Goal: Book appointment/travel/reservation

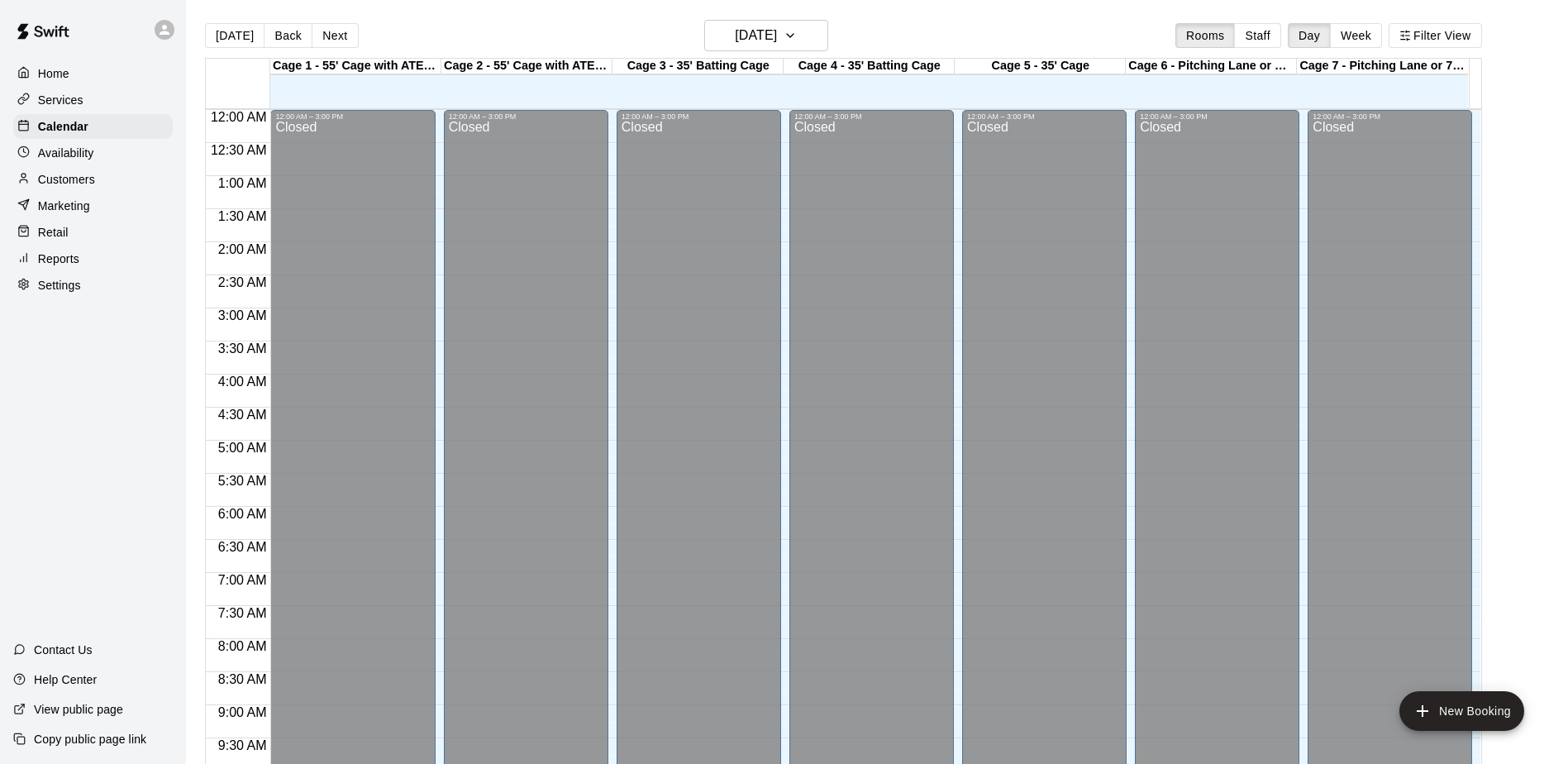
scroll to position [865, 0]
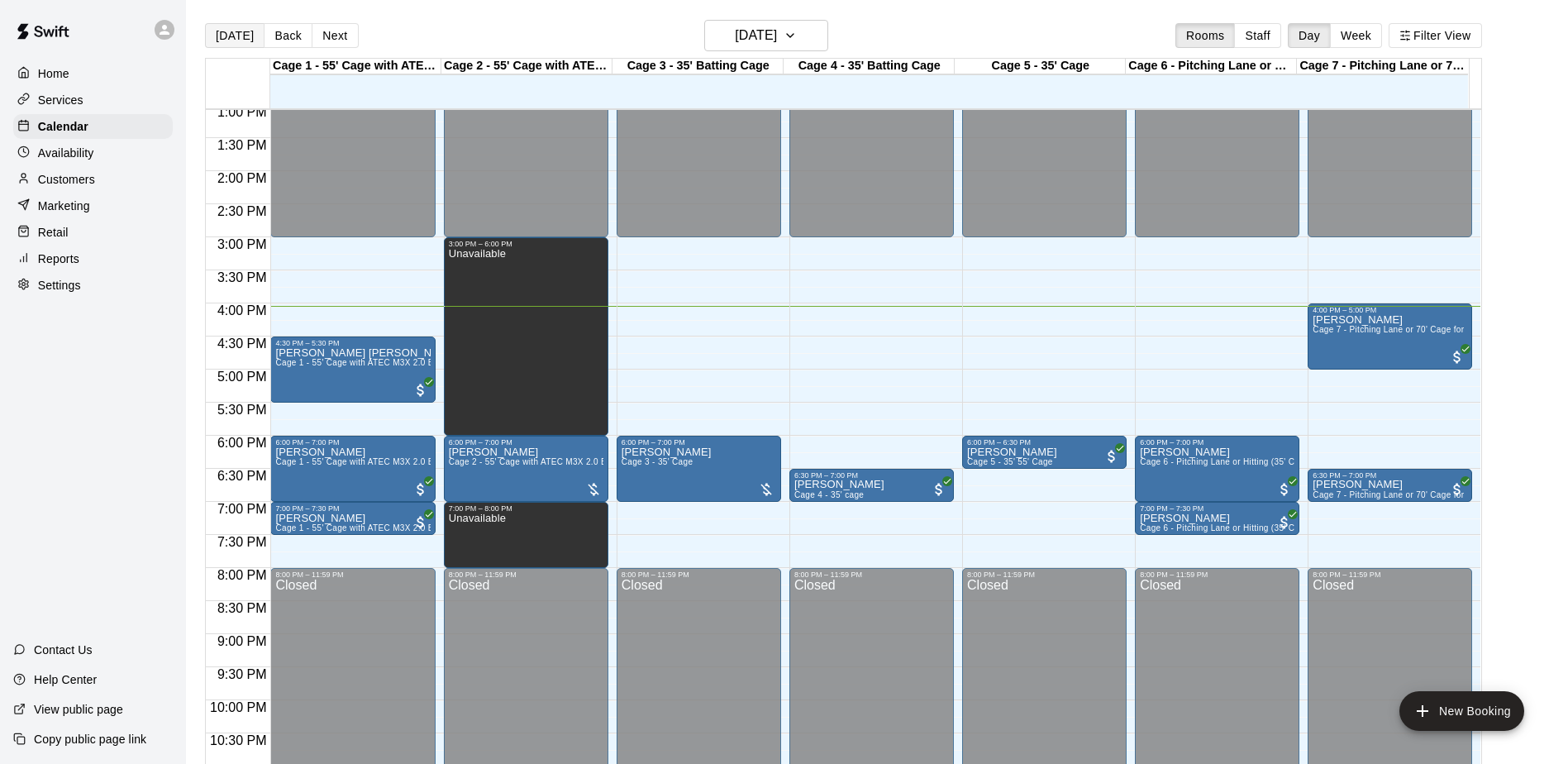
click at [231, 37] on button "[DATE]" at bounding box center [234, 36] width 59 height 25
drag, startPoint x: 343, startPoint y: 277, endPoint x: 346, endPoint y: 294, distance: 17.3
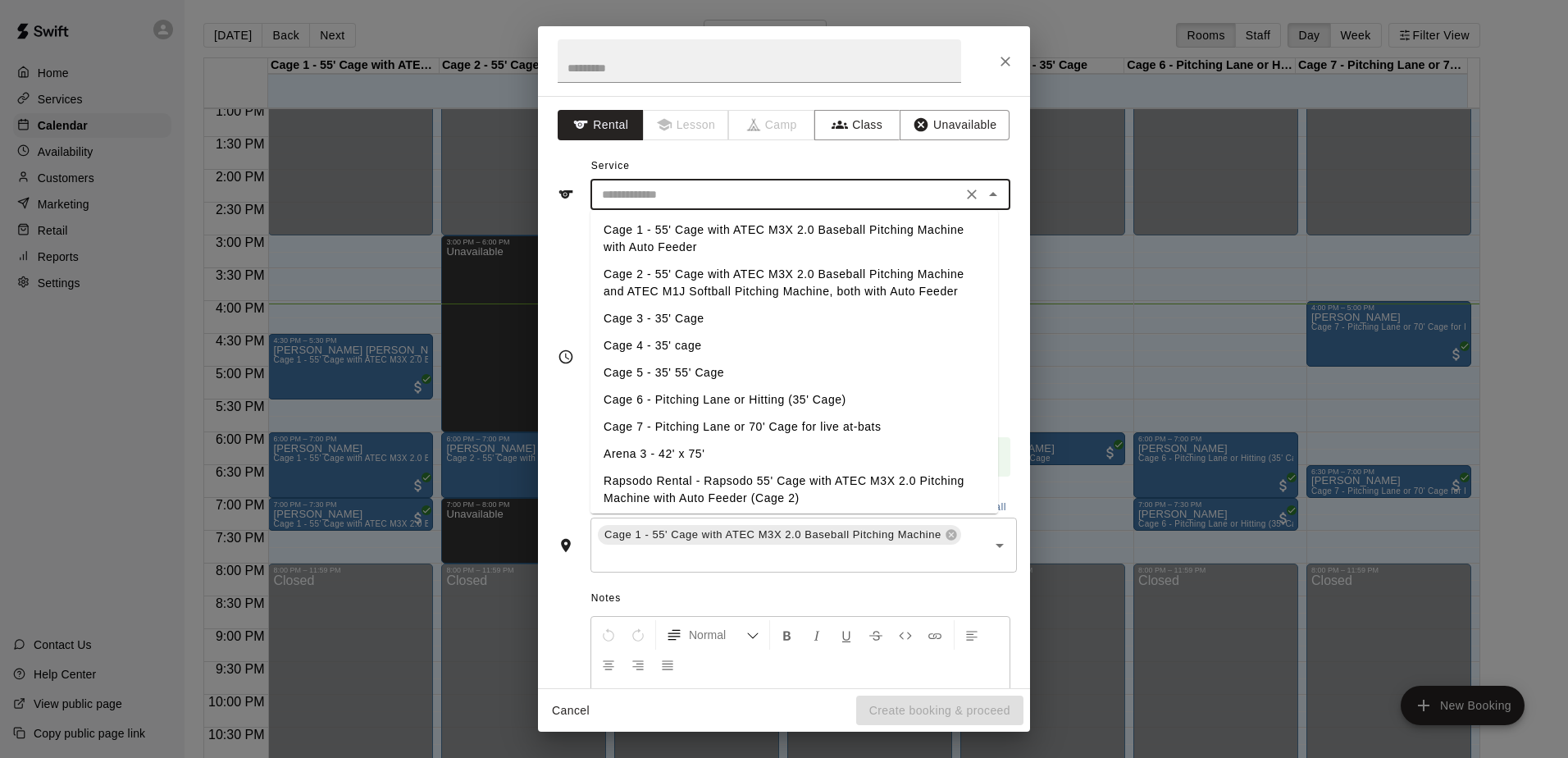
click at [643, 205] on input "text" at bounding box center [776, 194] width 362 height 20
click at [641, 228] on li "Cage 1 - 55' Cage with ATEC M3X 2.0 Baseball Pitching Machine with Auto Feeder" at bounding box center [794, 238] width 407 height 44
type input "**********"
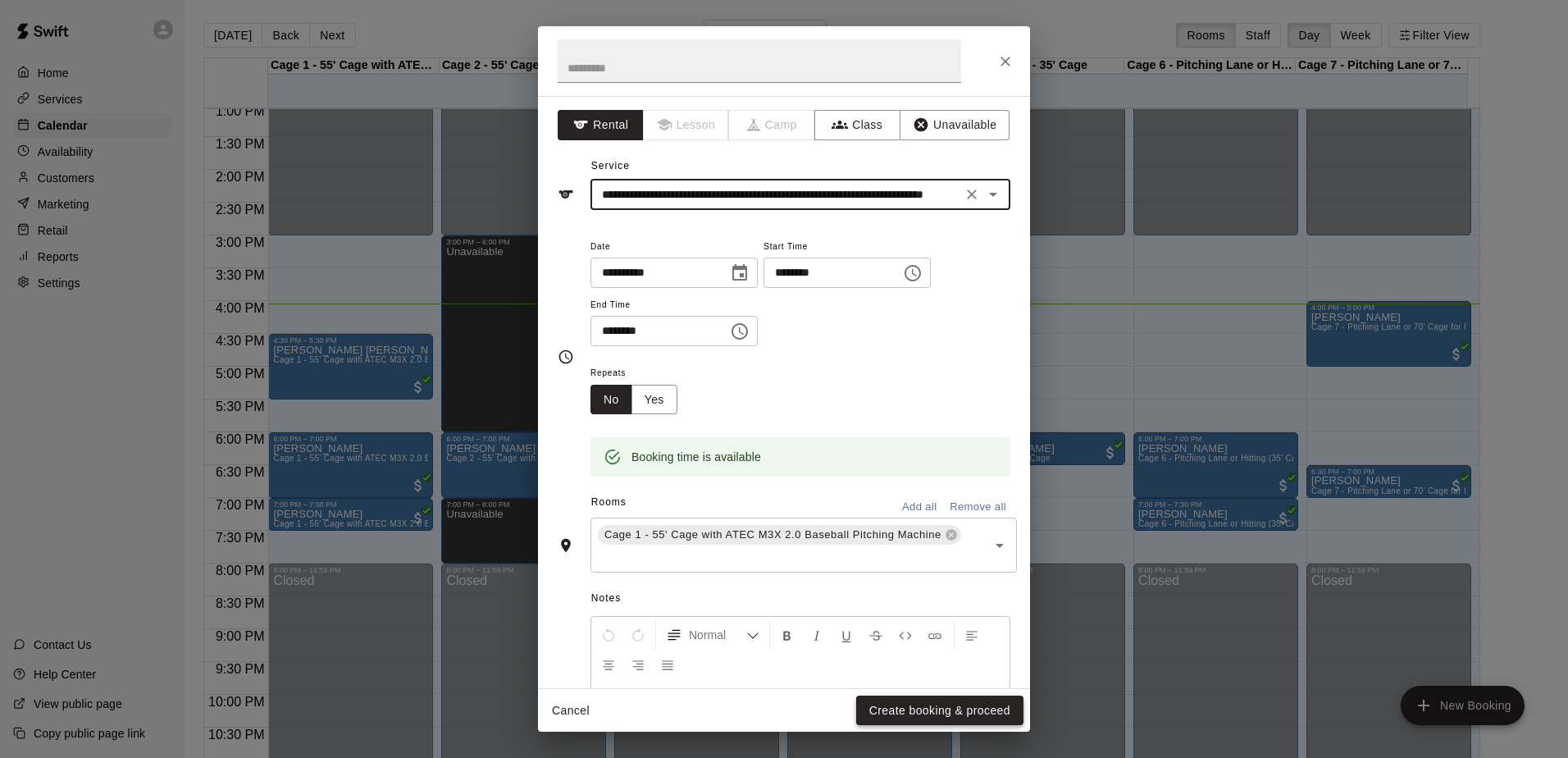
click at [918, 701] on button "Create booking & proceed" at bounding box center [940, 711] width 167 height 31
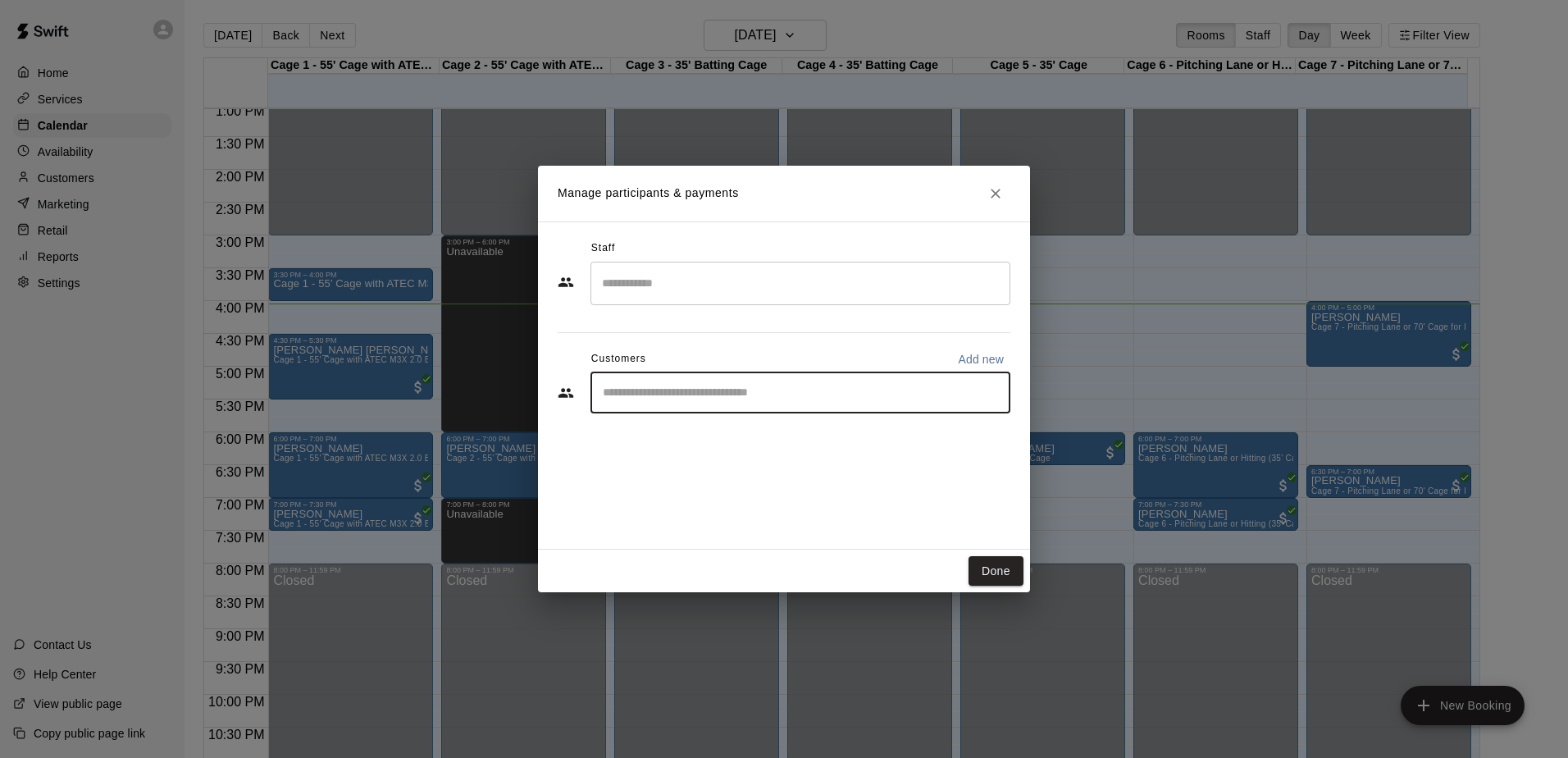
click at [639, 397] on input "Start typing to search customers..." at bounding box center [801, 393] width 405 height 16
click at [64, 145] on div "Manage participants & payments Staff ​ Customers Add new ​ Done" at bounding box center [784, 379] width 1568 height 758
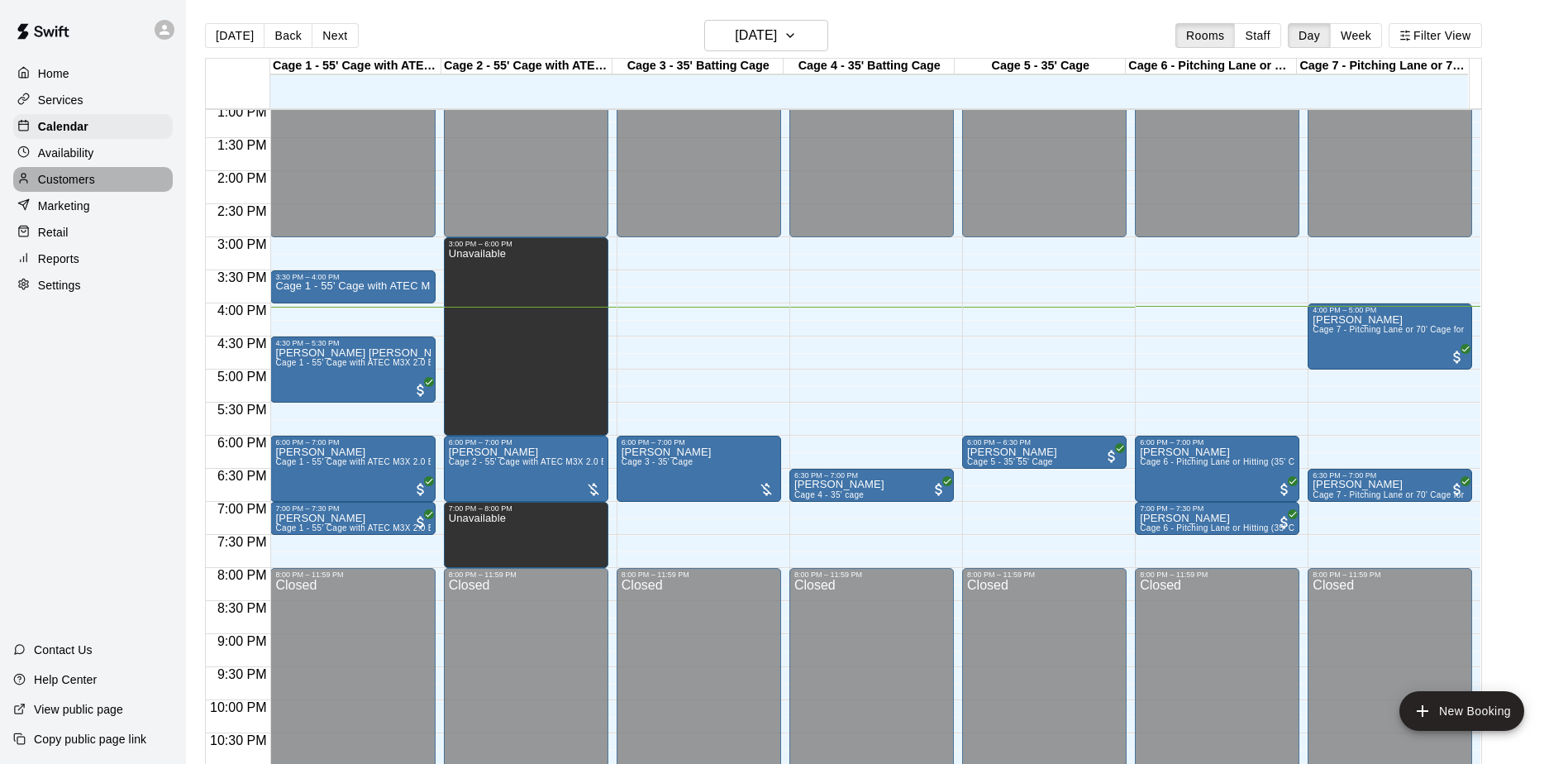
click at [82, 185] on p "Customers" at bounding box center [66, 179] width 57 height 16
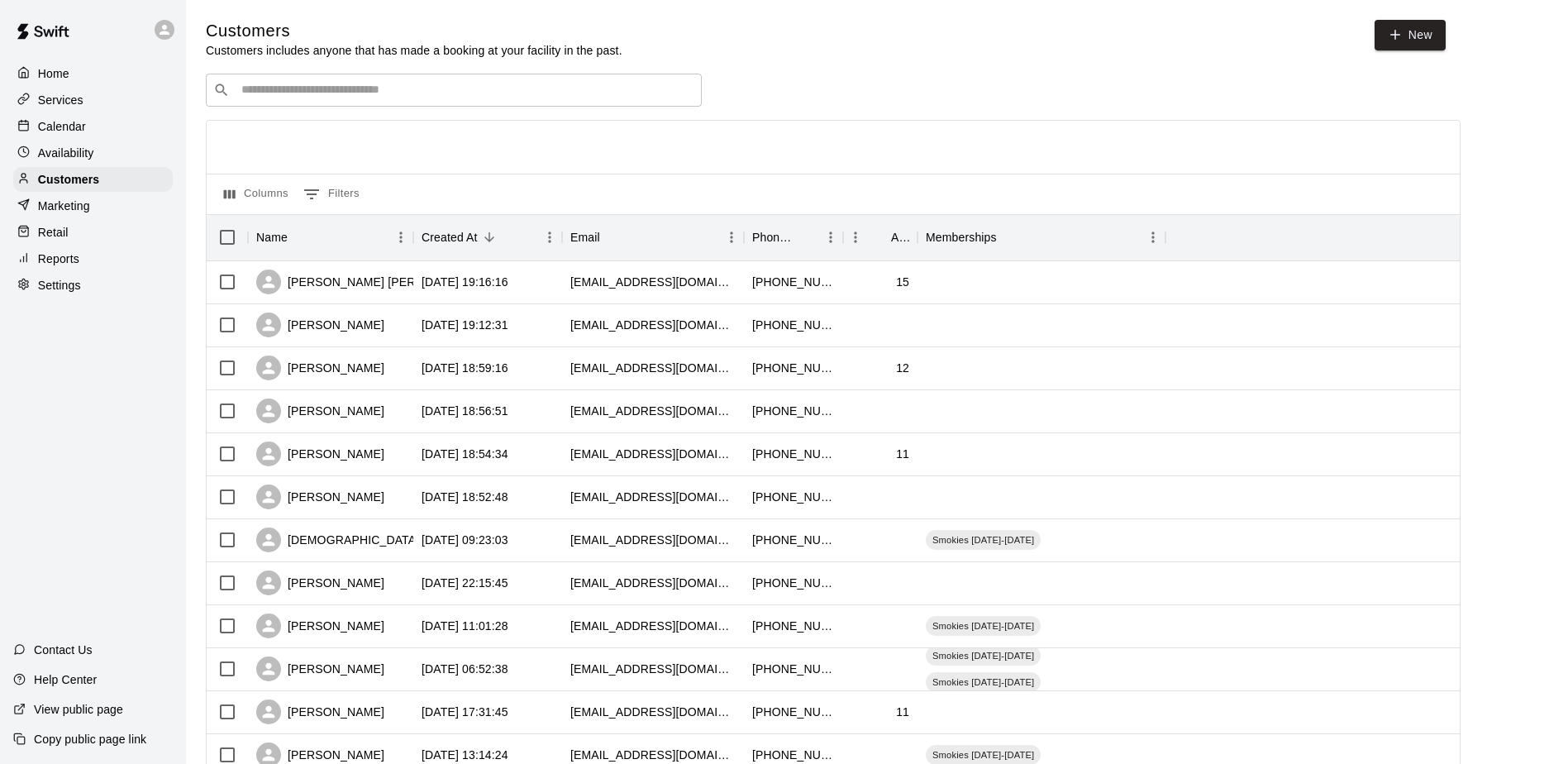
drag, startPoint x: 76, startPoint y: 132, endPoint x: 183, endPoint y: 208, distance: 131.2
click at [76, 132] on p "Calendar" at bounding box center [62, 126] width 48 height 16
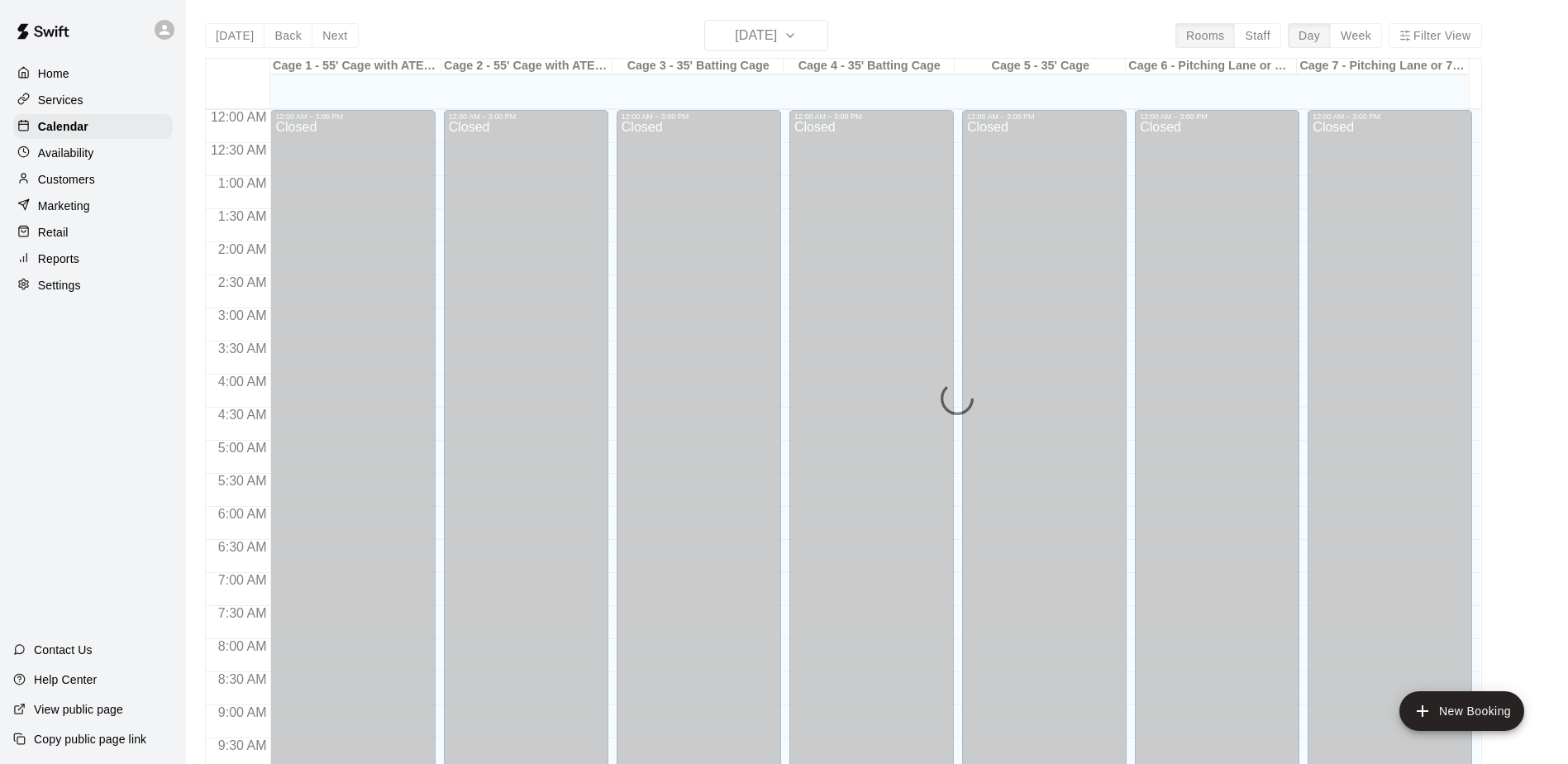
scroll to position [865, 0]
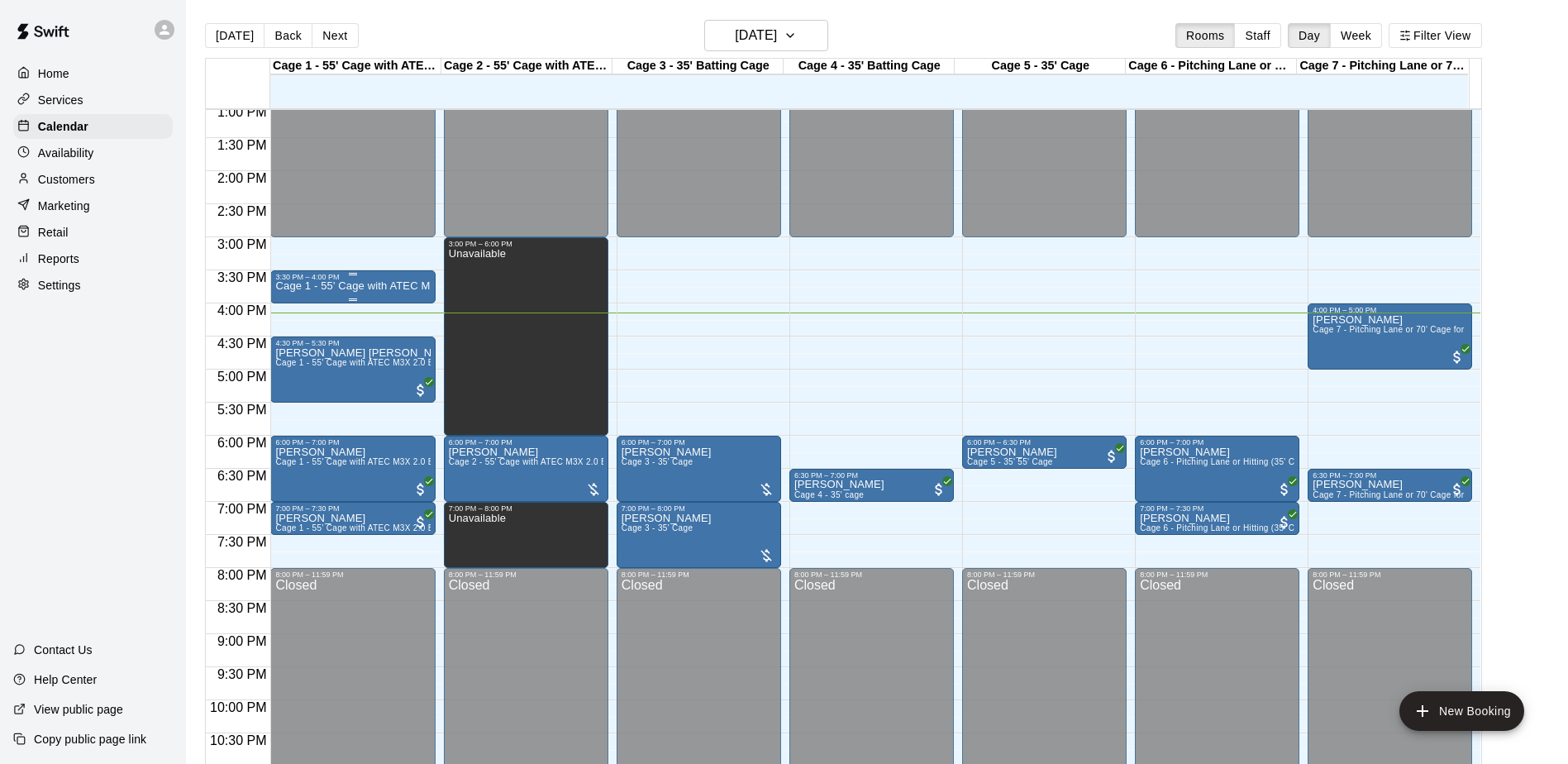
click at [350, 286] on p "Cage 1 - 55' Cage with ATEC M3X 2.0 Baseball Pitching Machine with Auto Feeder" at bounding box center [352, 286] width 155 height 0
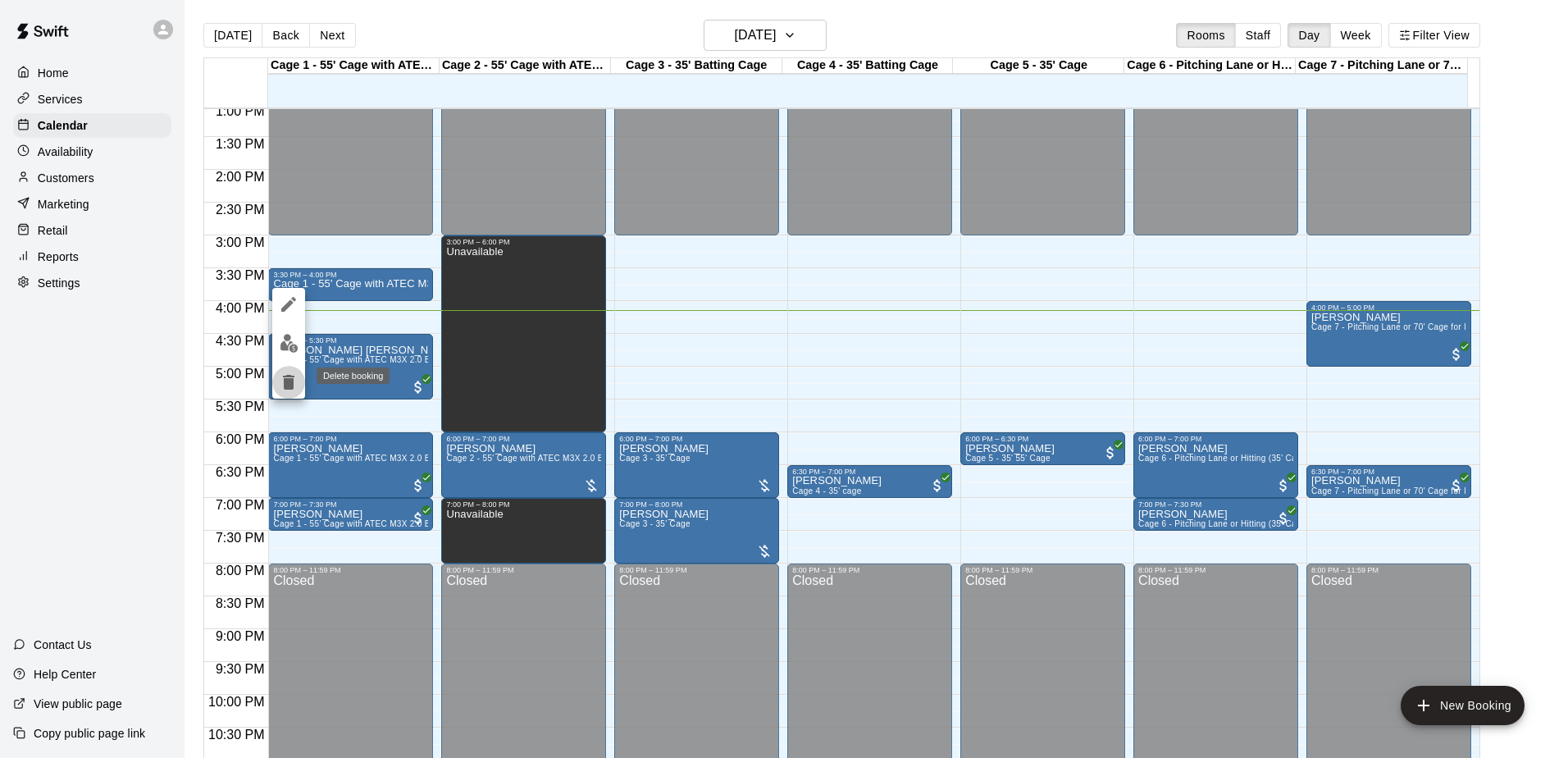
click at [287, 381] on icon "delete" at bounding box center [289, 381] width 12 height 14
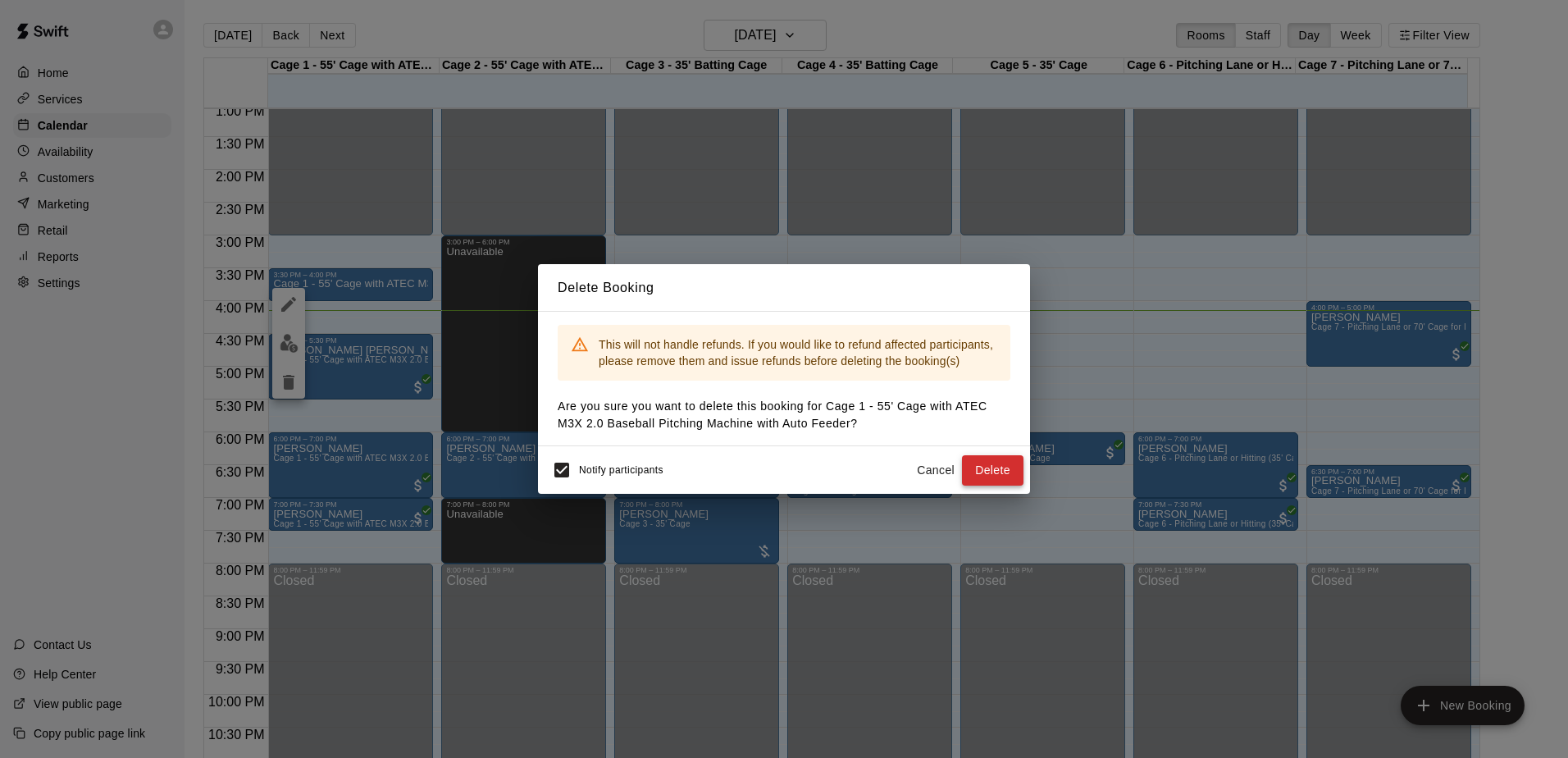
click at [992, 476] on button "Delete" at bounding box center [993, 471] width 61 height 31
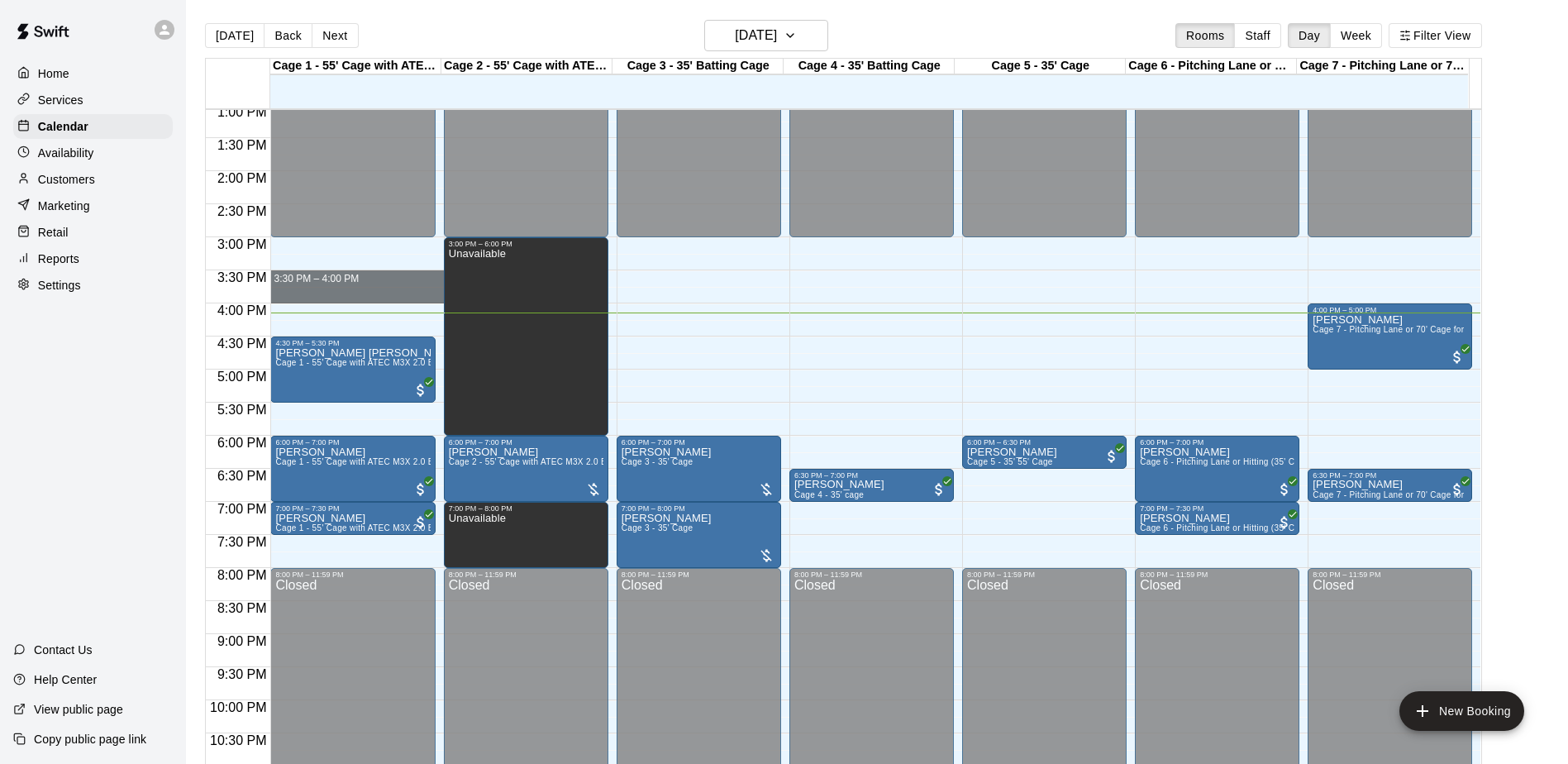
drag, startPoint x: 328, startPoint y: 275, endPoint x: 328, endPoint y: 300, distance: 25.0
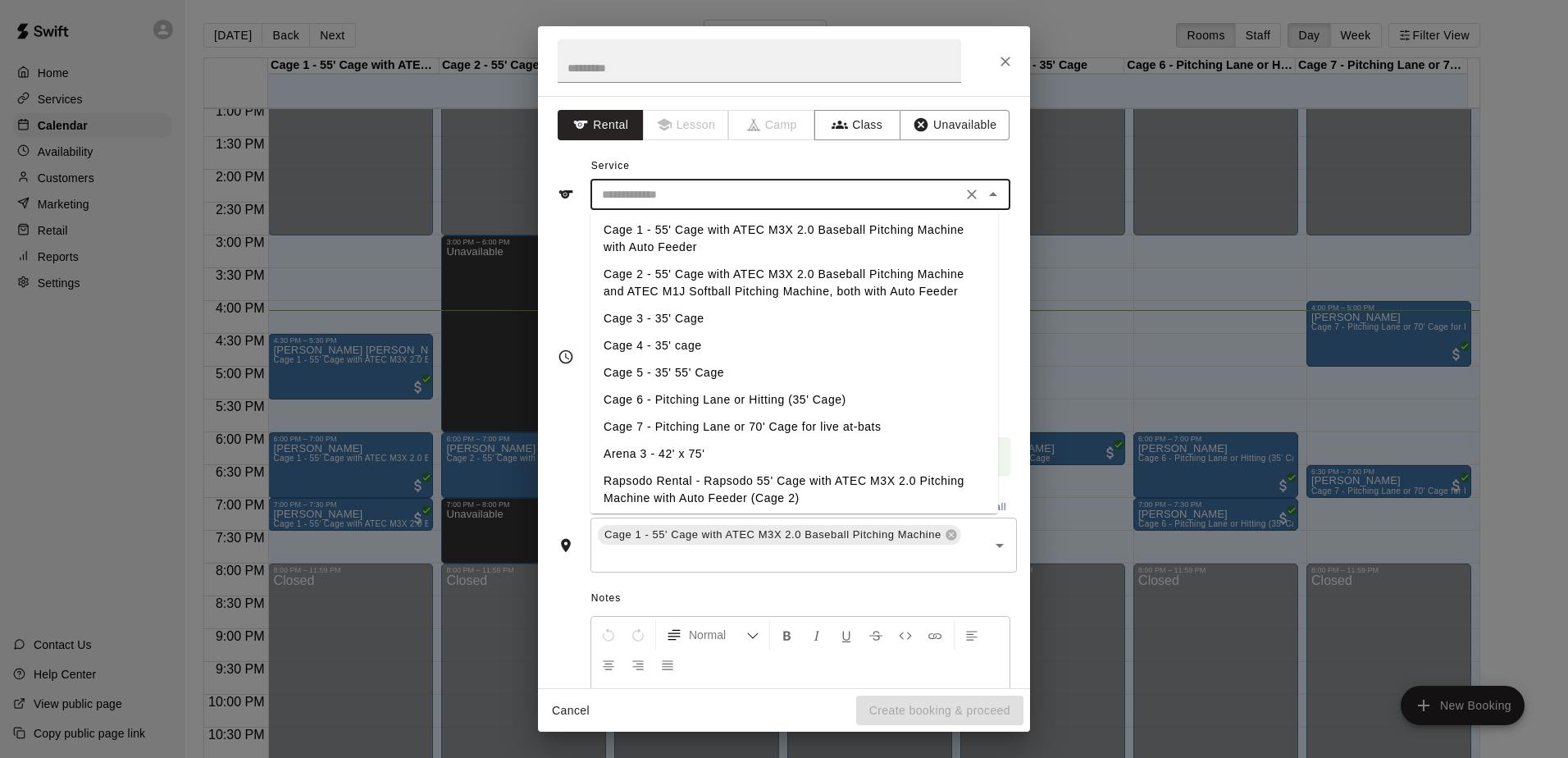
click at [702, 200] on input "text" at bounding box center [776, 194] width 362 height 20
click at [666, 233] on li "Cage 1 - 55' Cage with ATEC M3X 2.0 Baseball Pitching Machine with Auto Feeder" at bounding box center [794, 238] width 407 height 44
type input "**********"
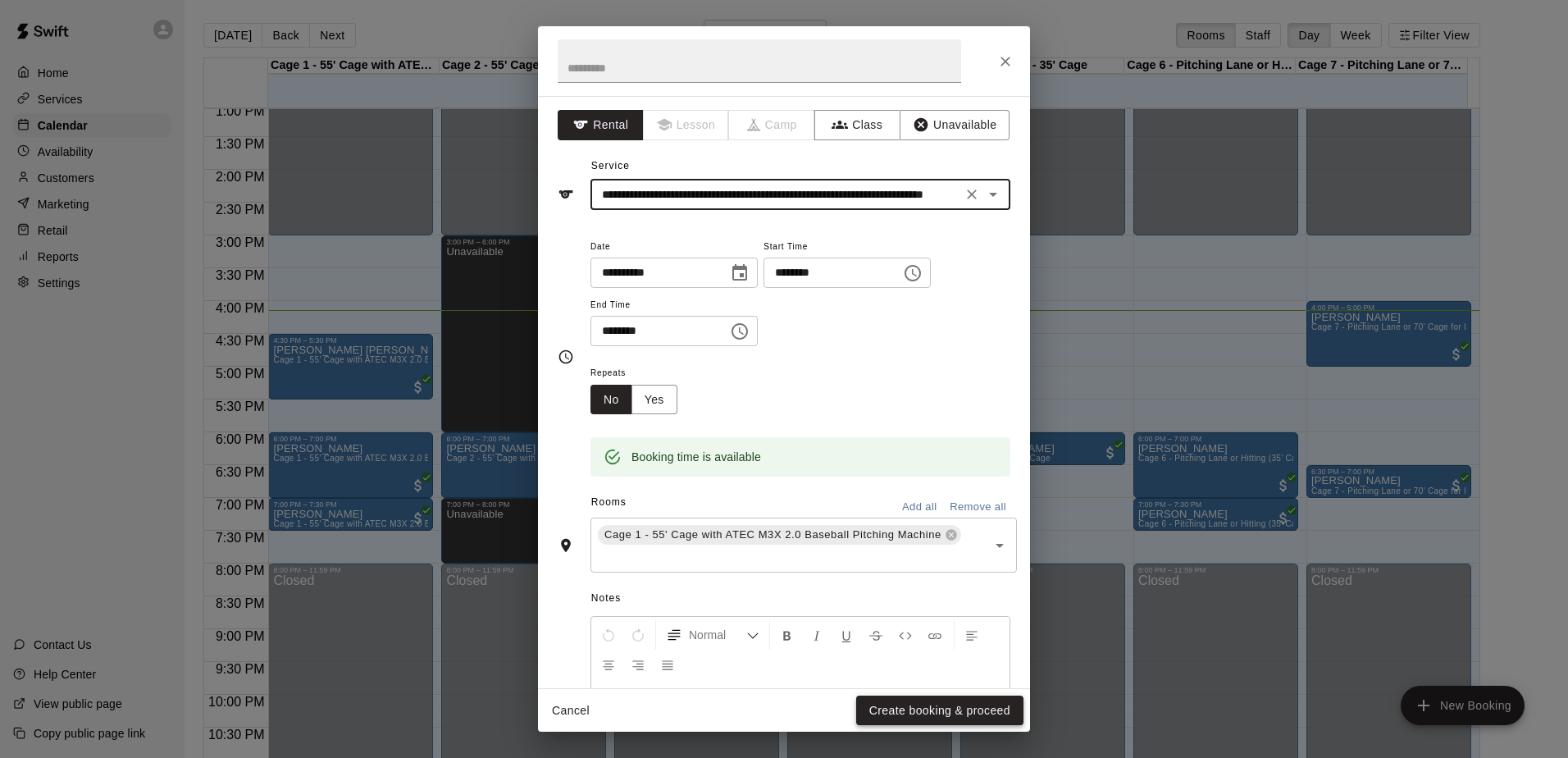
click at [918, 712] on button "Create booking & proceed" at bounding box center [940, 711] width 167 height 31
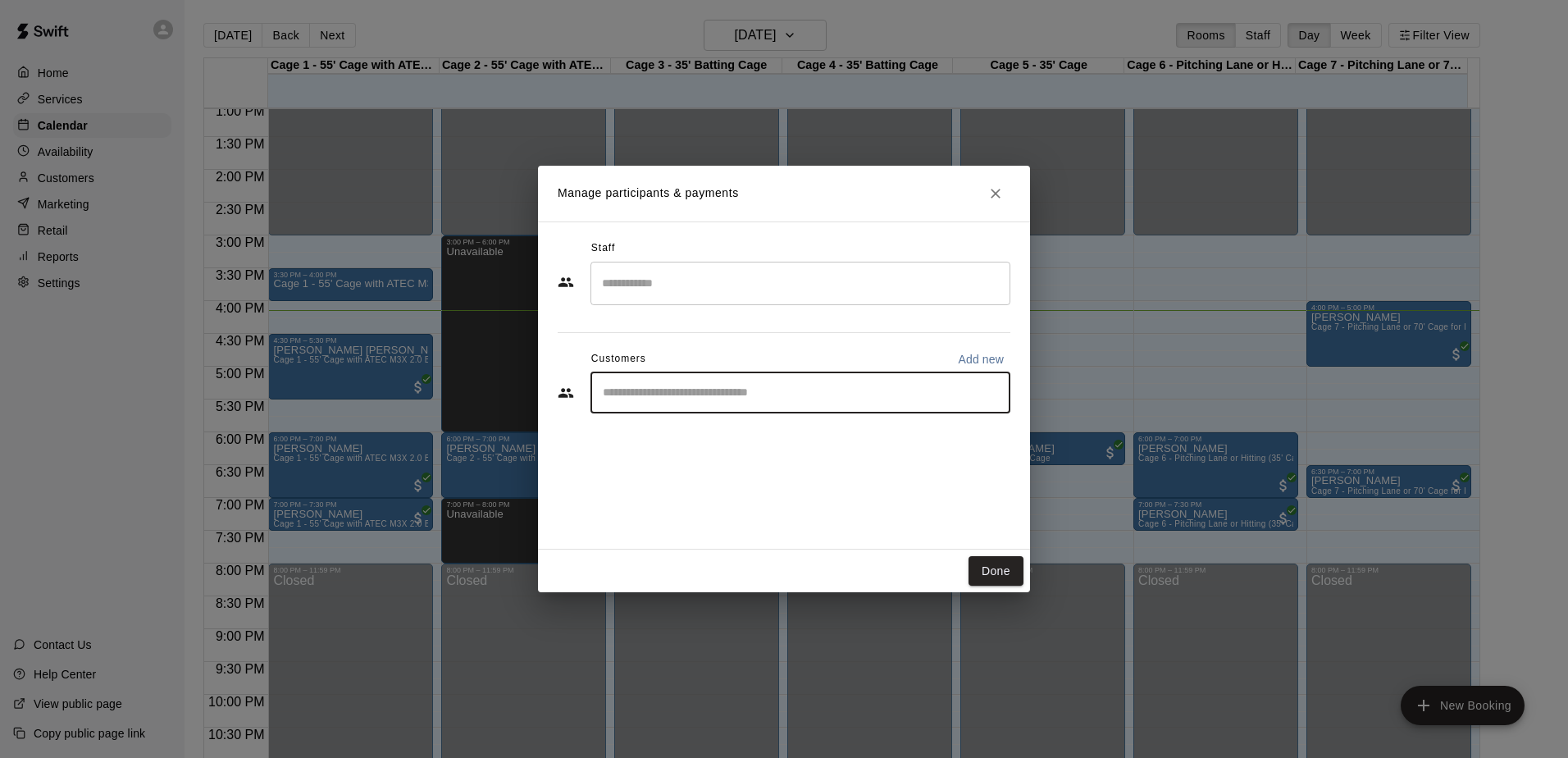
click at [743, 390] on input "Start typing to search customers..." at bounding box center [801, 393] width 405 height 16
type input "*****"
click at [704, 429] on p "[PERSON_NAME]" at bounding box center [687, 431] width 100 height 17
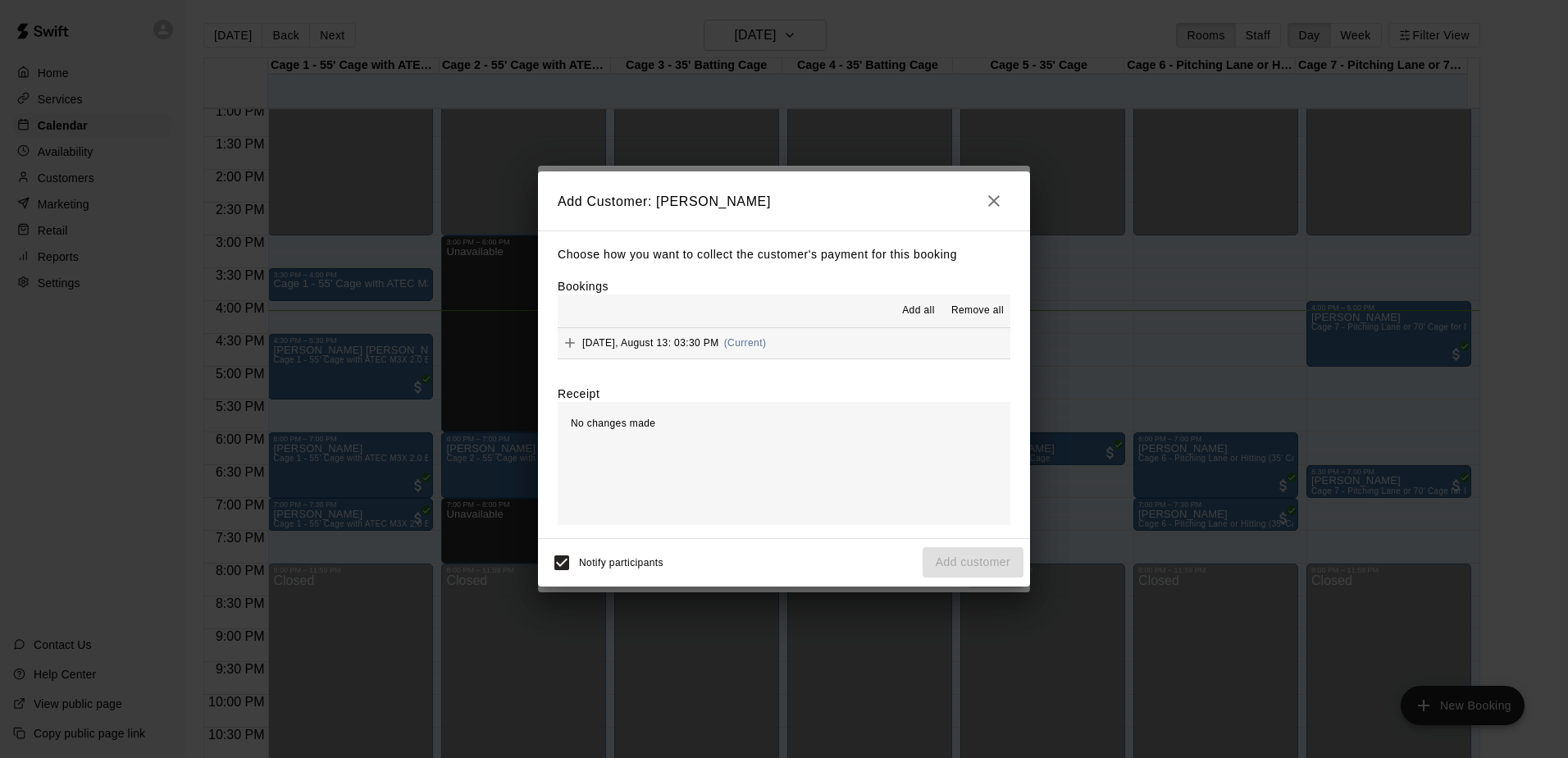
click at [842, 354] on button "[DATE], August 13: 03:30 PM (Current)" at bounding box center [784, 344] width 452 height 31
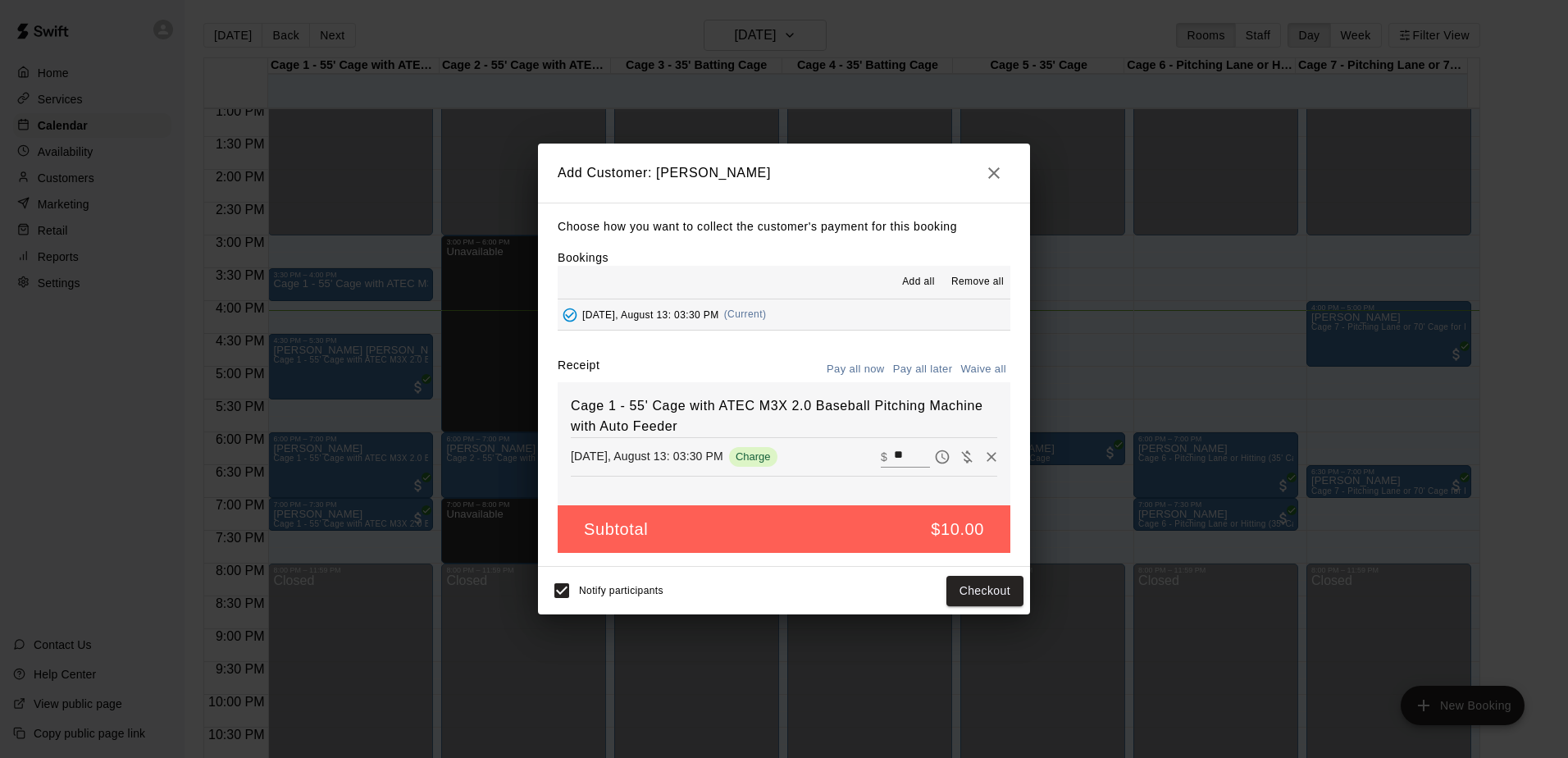
click at [924, 372] on button "Pay all later" at bounding box center [923, 369] width 68 height 25
click at [958, 599] on button "Add customer" at bounding box center [973, 592] width 101 height 31
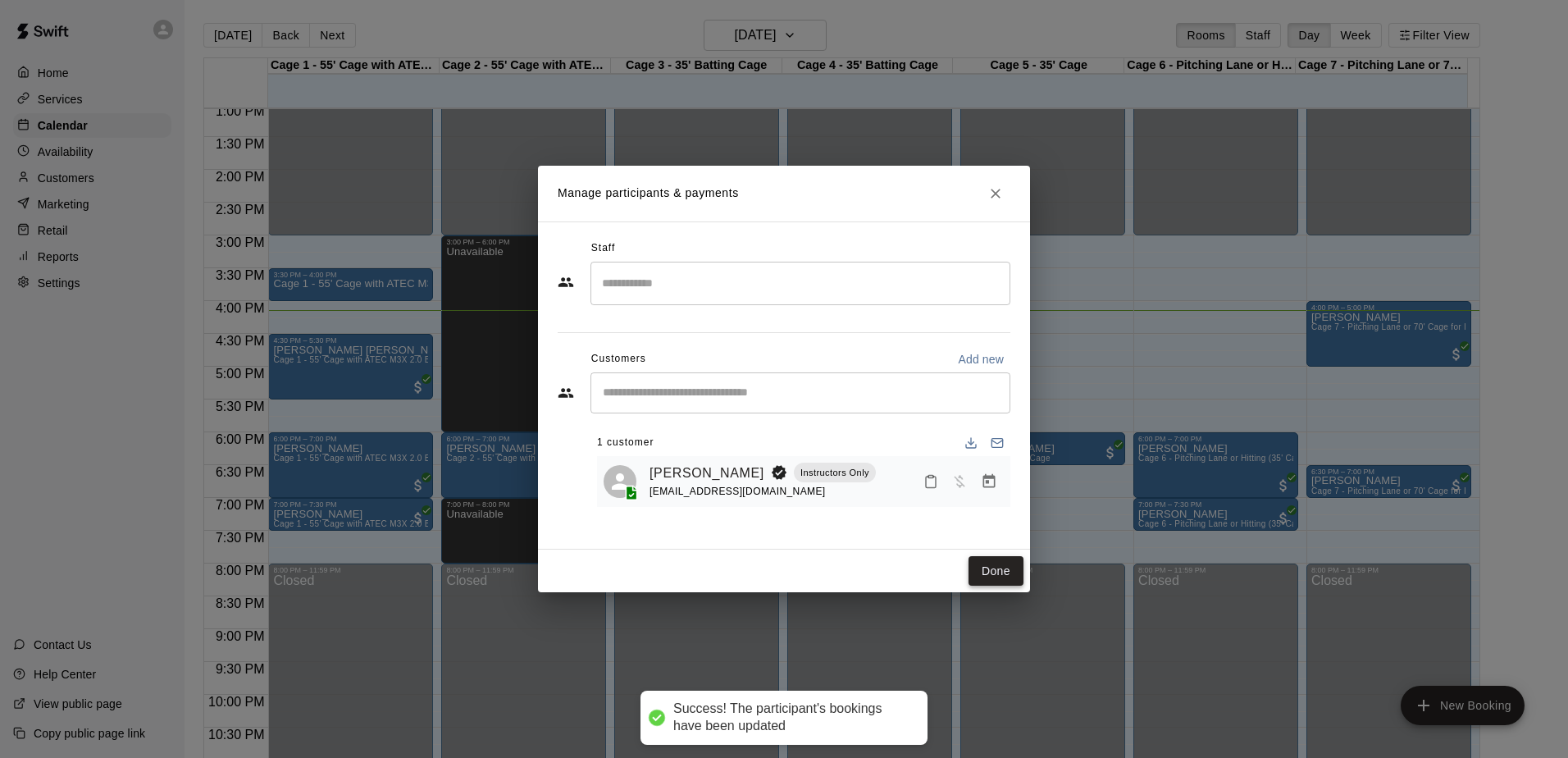
click at [979, 573] on button "Done" at bounding box center [996, 572] width 55 height 31
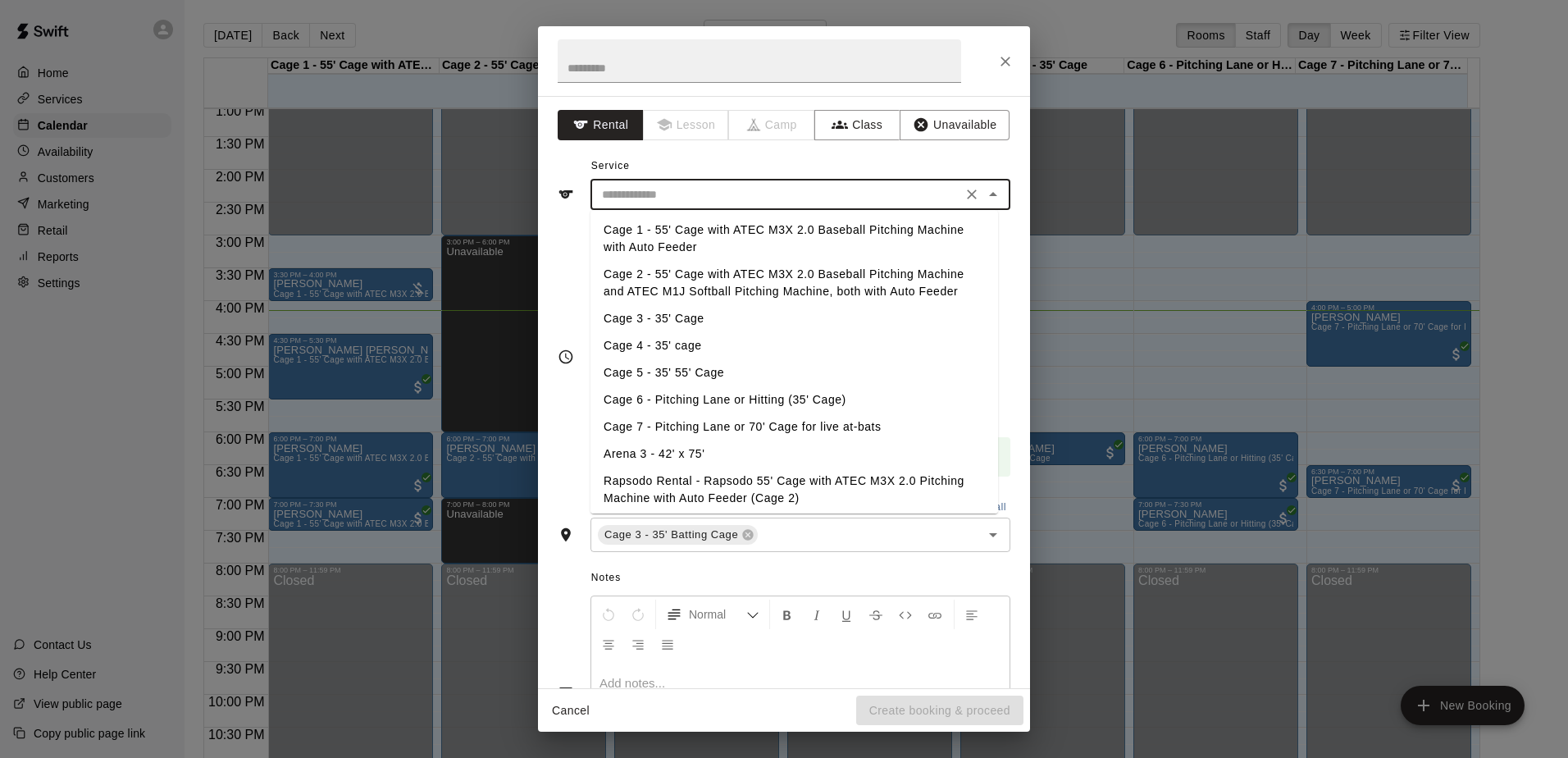
click at [670, 196] on input "text" at bounding box center [776, 194] width 362 height 20
click at [655, 313] on li "Cage 3 - 35' Cage" at bounding box center [794, 319] width 407 height 27
type input "**********"
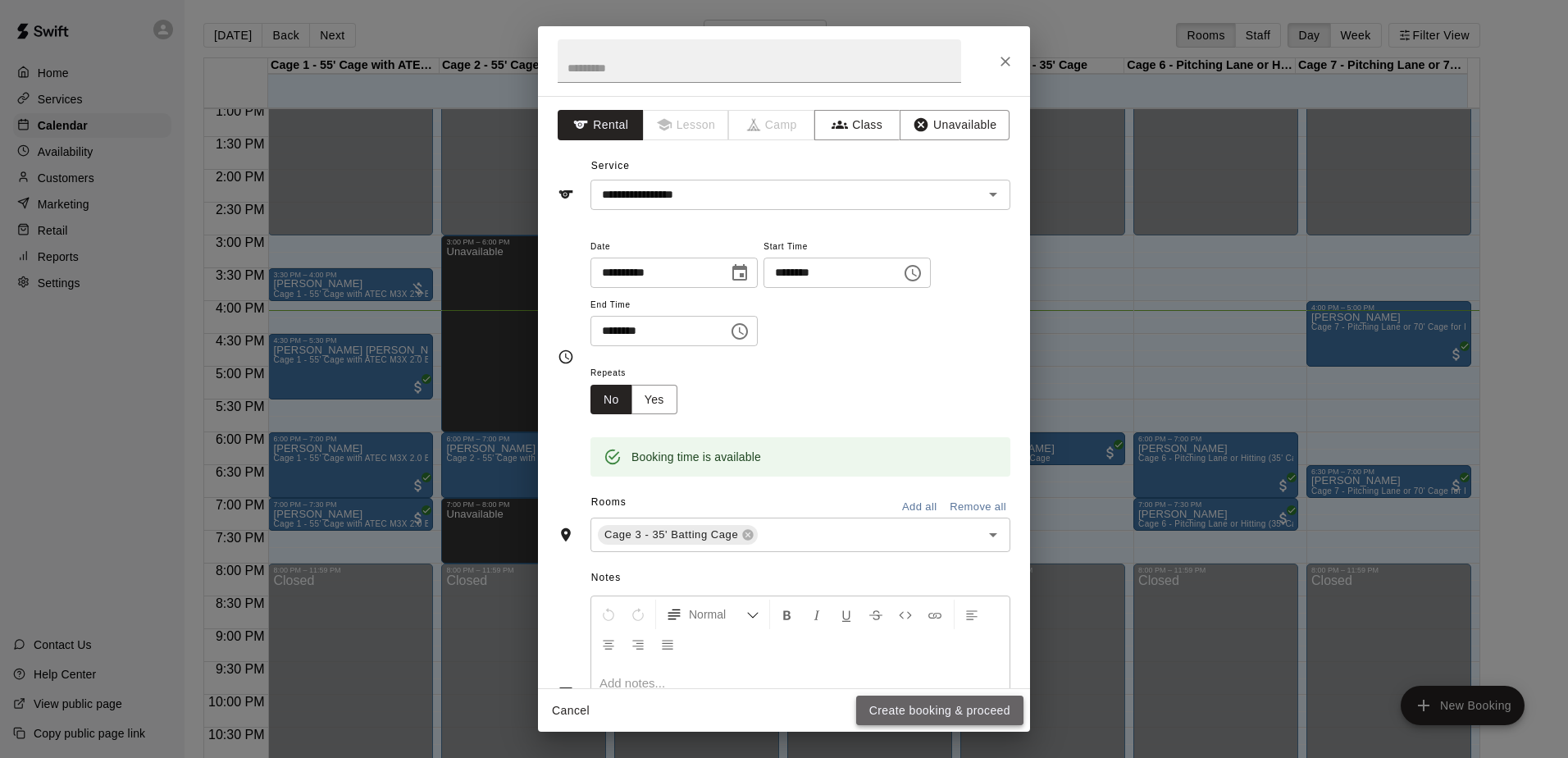
click at [968, 711] on button "Create booking & proceed" at bounding box center [940, 711] width 167 height 31
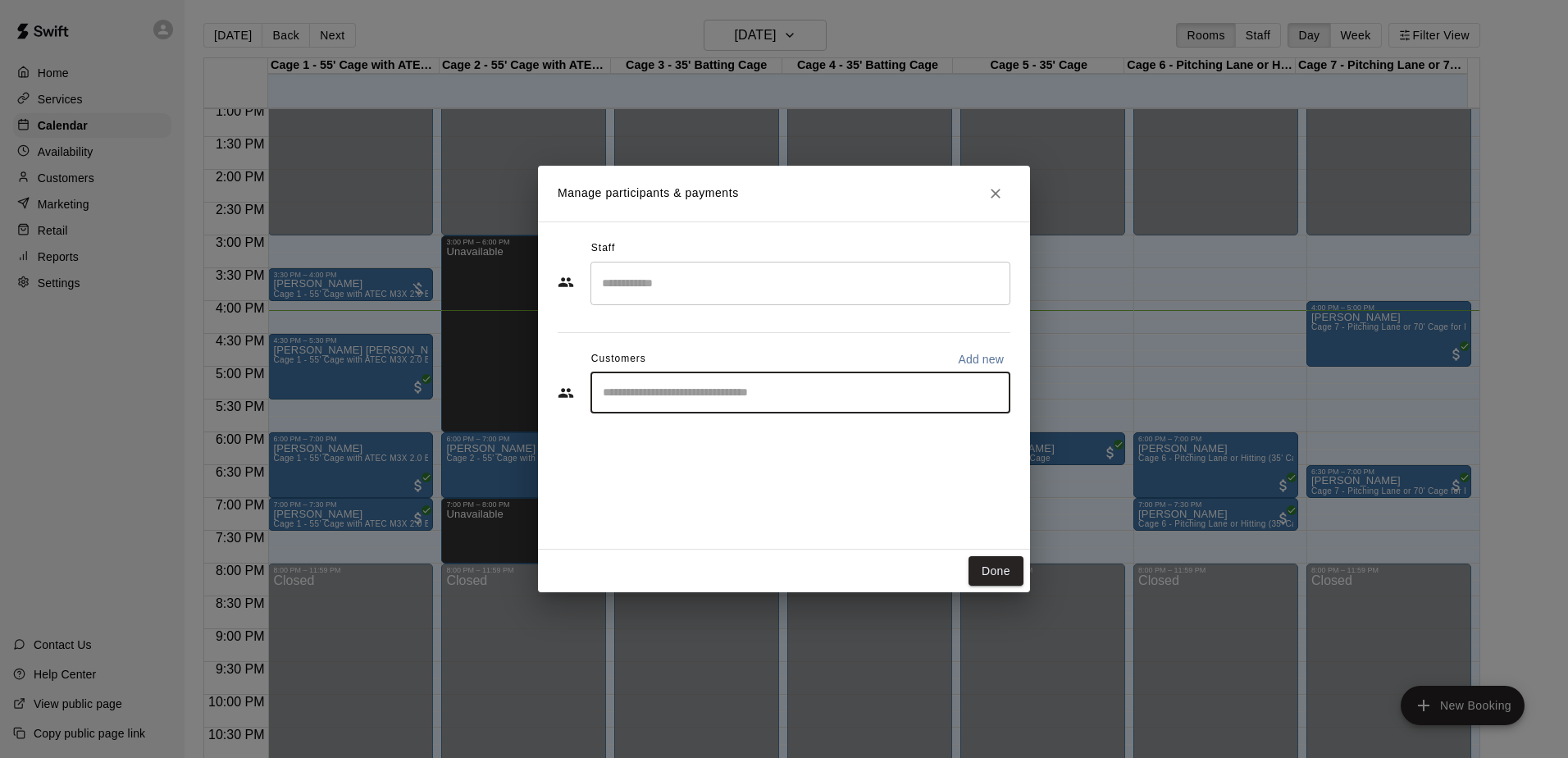
click at [797, 394] on input "Start typing to search customers..." at bounding box center [801, 393] width 405 height 16
type input "*****"
click at [681, 449] on span "[EMAIL_ADDRESS][DOMAIN_NAME]" at bounding box center [725, 449] width 177 height 12
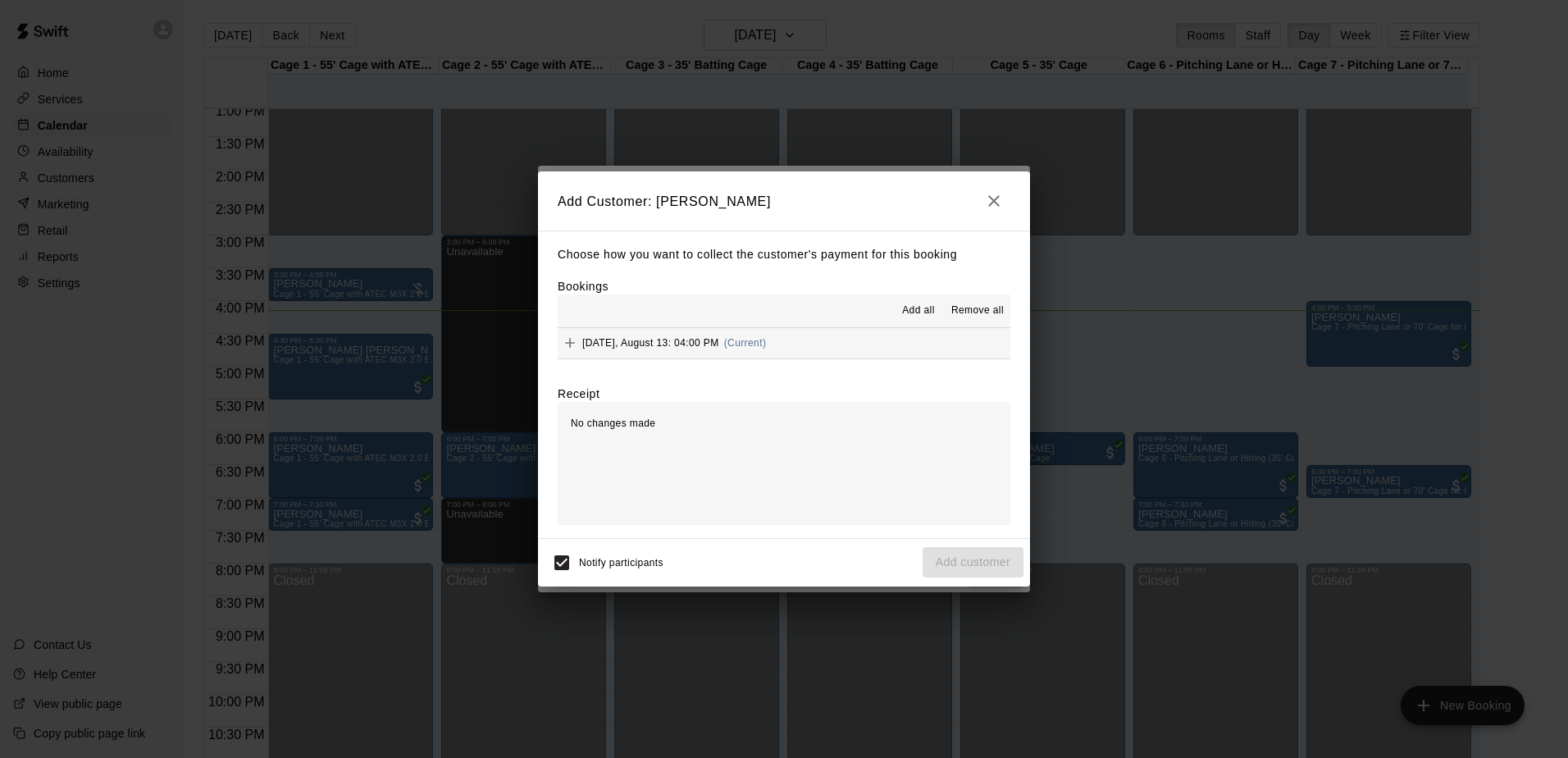
click at [852, 347] on button "[DATE], August 13: 04:00 PM (Current)" at bounding box center [784, 344] width 452 height 31
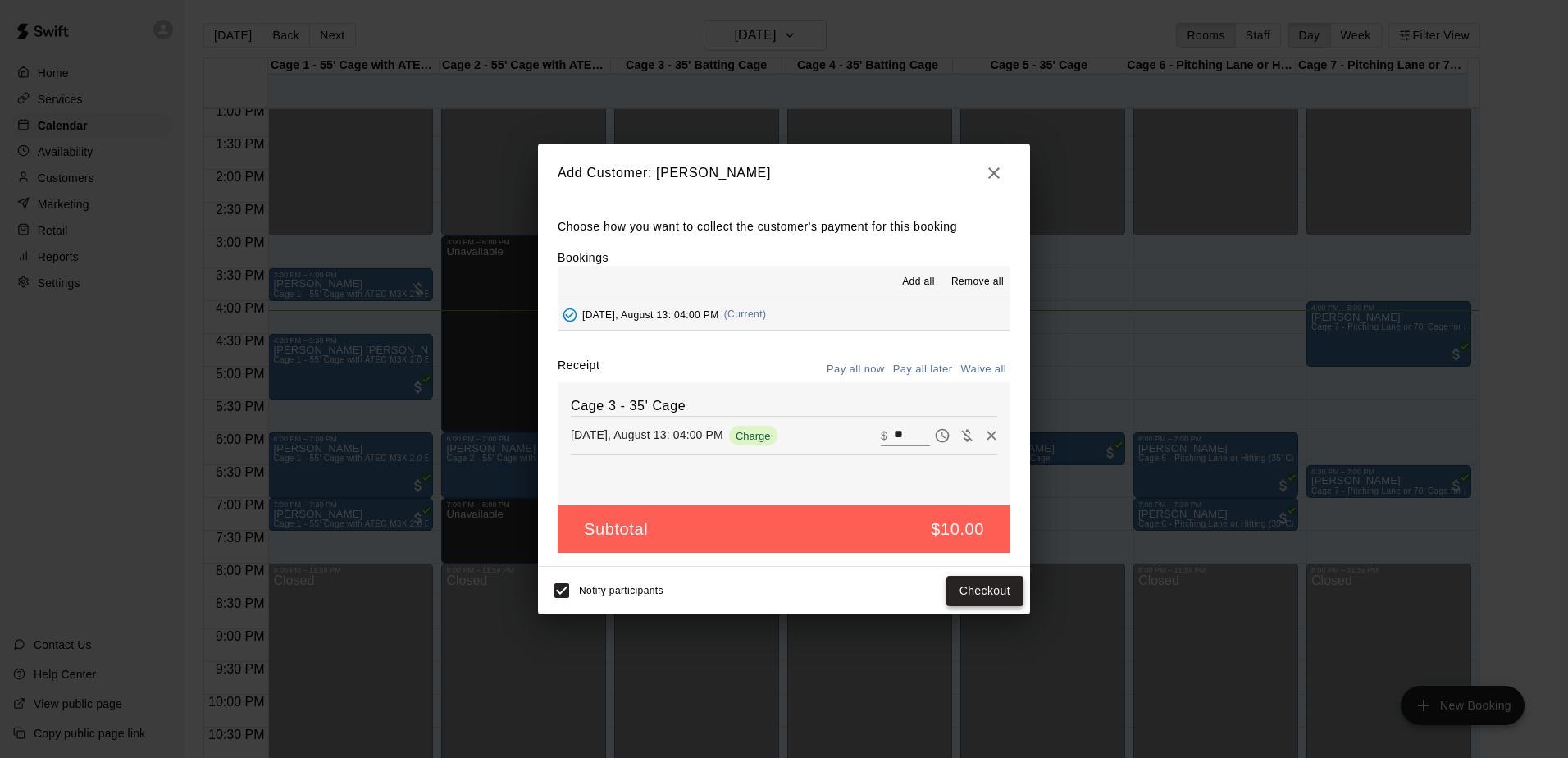
click at [967, 587] on button "Checkout" at bounding box center [985, 592] width 77 height 31
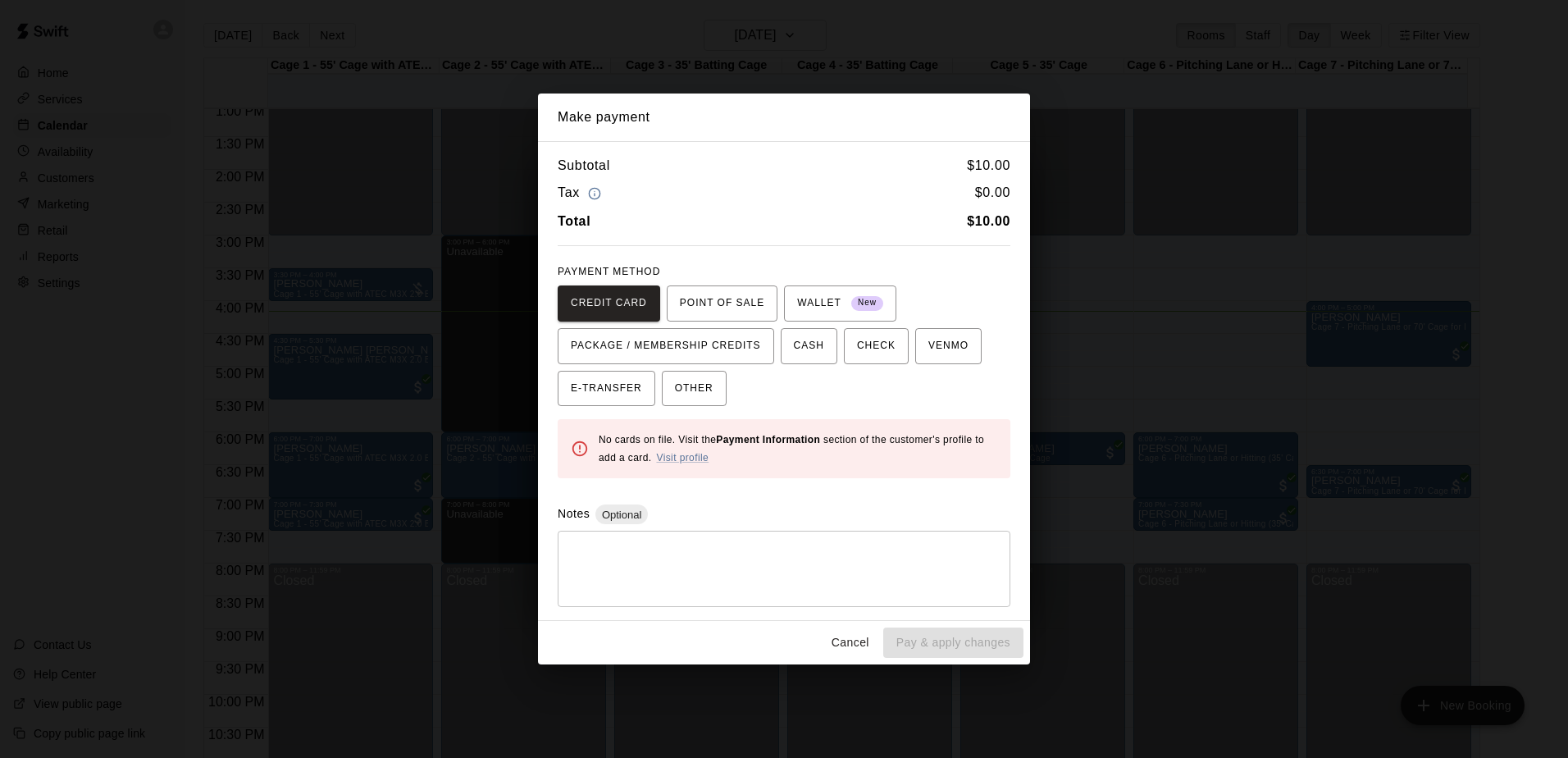
click at [854, 646] on button "Cancel" at bounding box center [850, 643] width 53 height 31
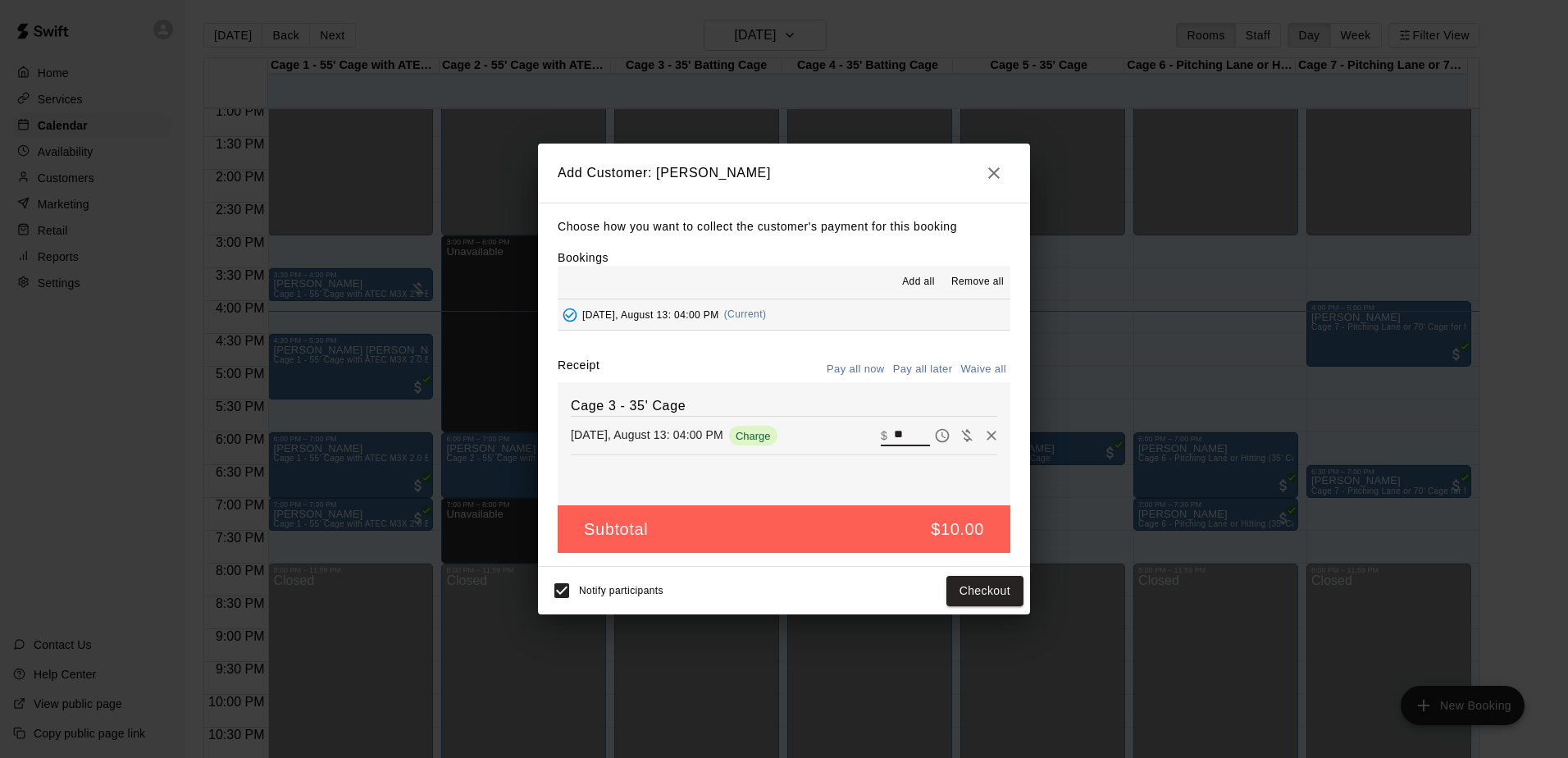
drag, startPoint x: 895, startPoint y: 434, endPoint x: 869, endPoint y: 435, distance: 26.0
click at [880, 435] on div "​ $ **" at bounding box center [905, 435] width 49 height 21
type input "**"
click at [973, 591] on button "Checkout" at bounding box center [985, 592] width 77 height 31
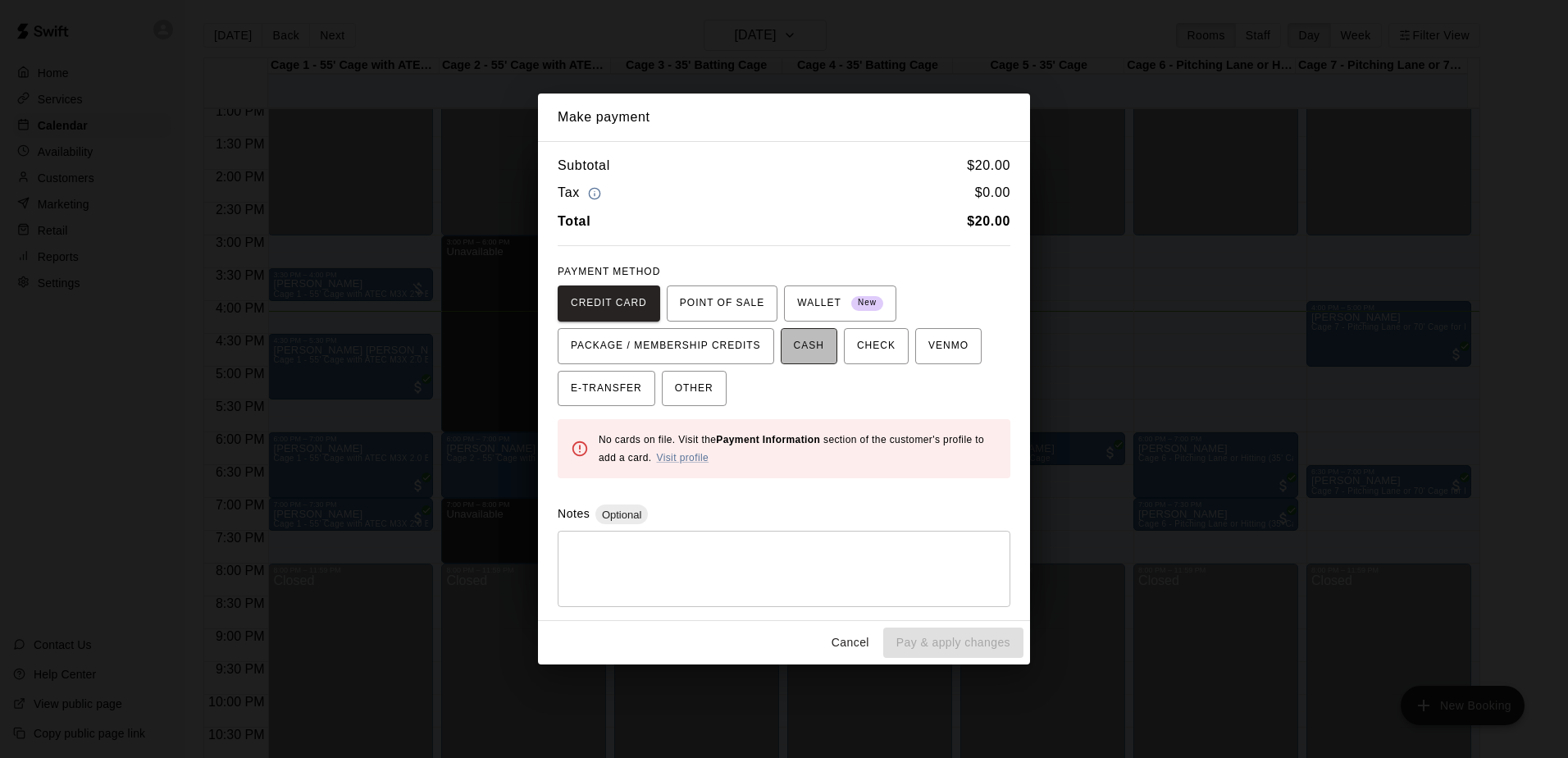
click at [794, 350] on span "CASH" at bounding box center [809, 346] width 31 height 26
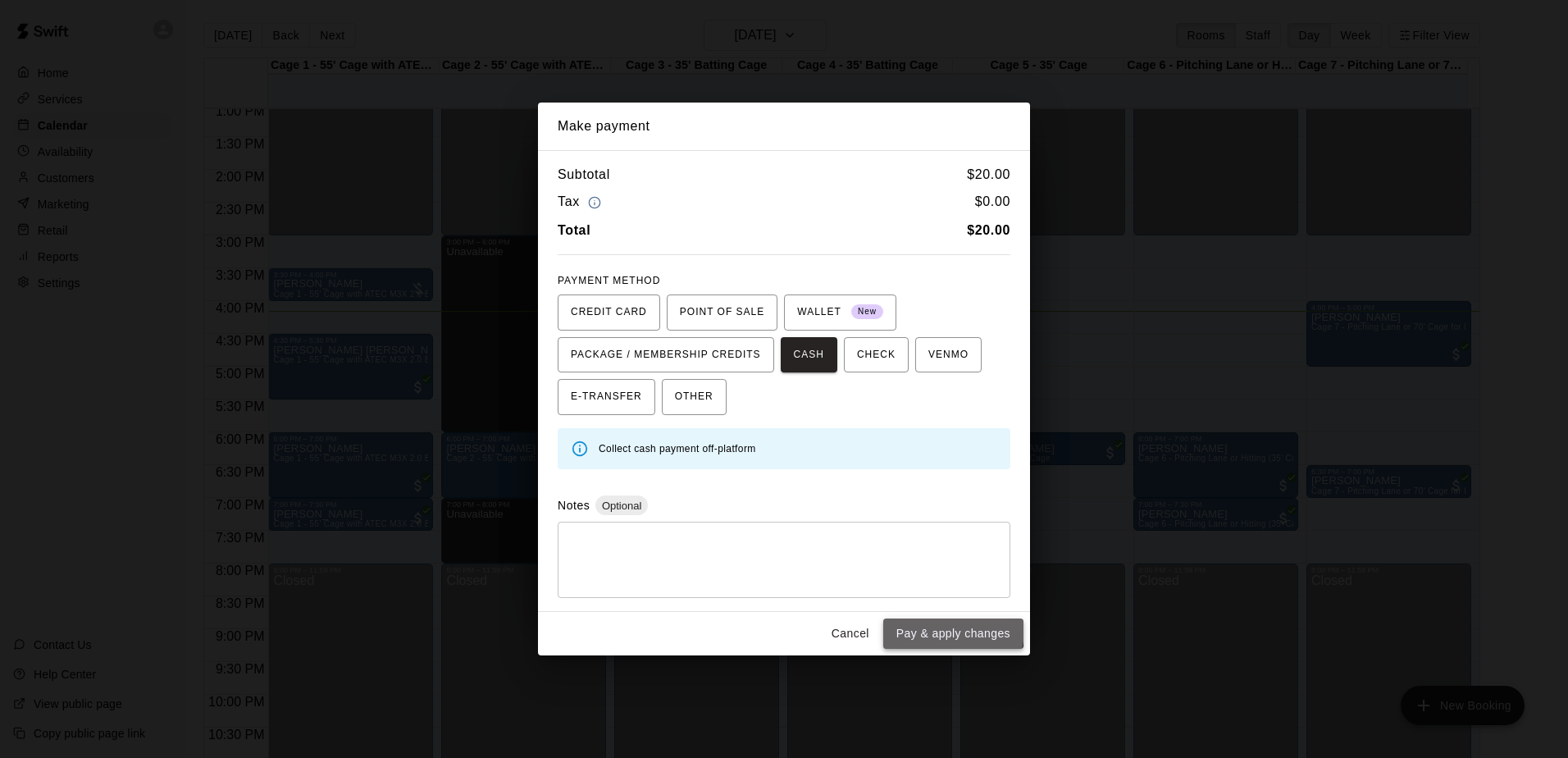
click at [941, 628] on button "Pay & apply changes" at bounding box center [953, 634] width 140 height 31
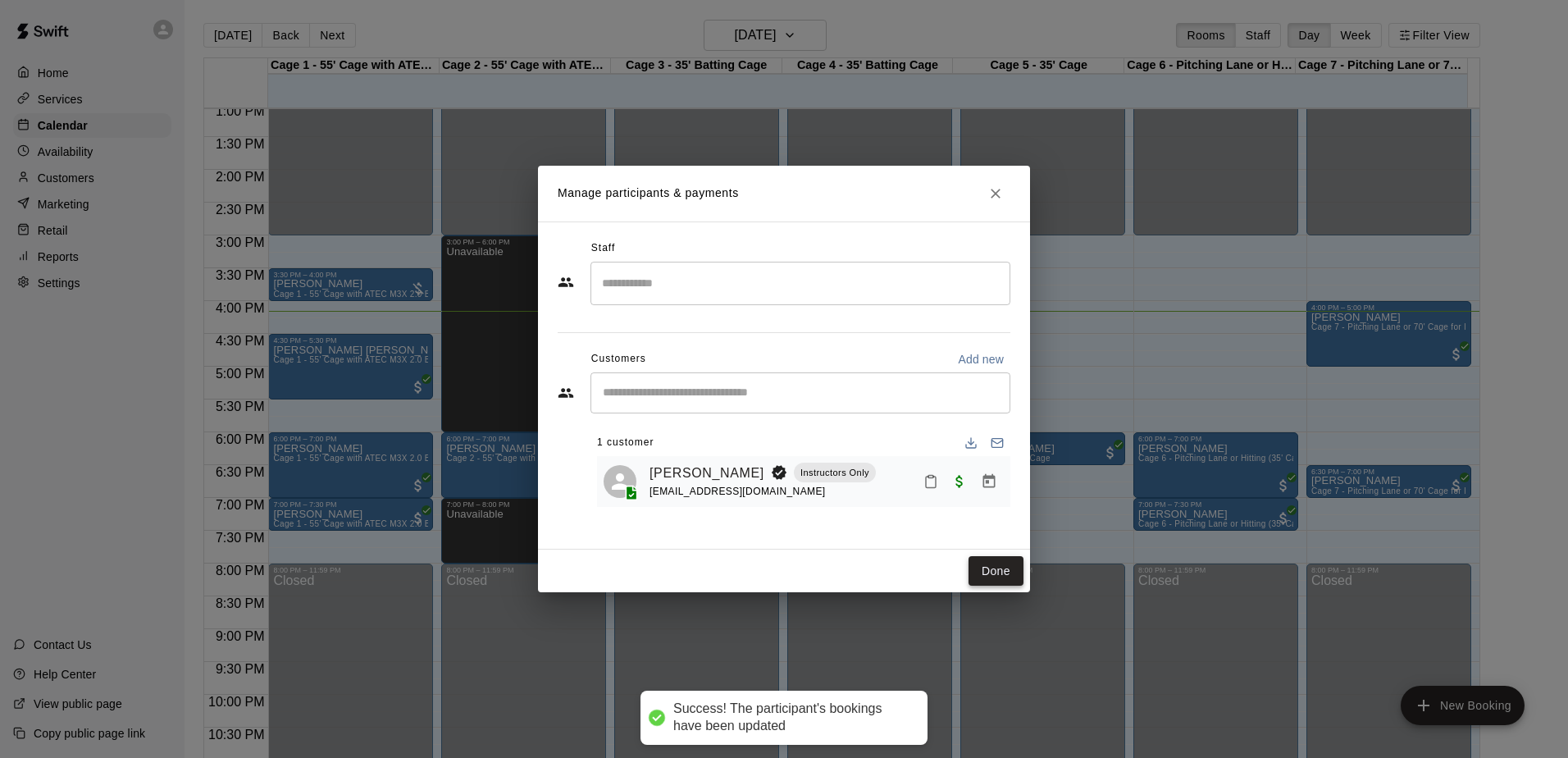
click at [986, 570] on button "Done" at bounding box center [996, 572] width 55 height 31
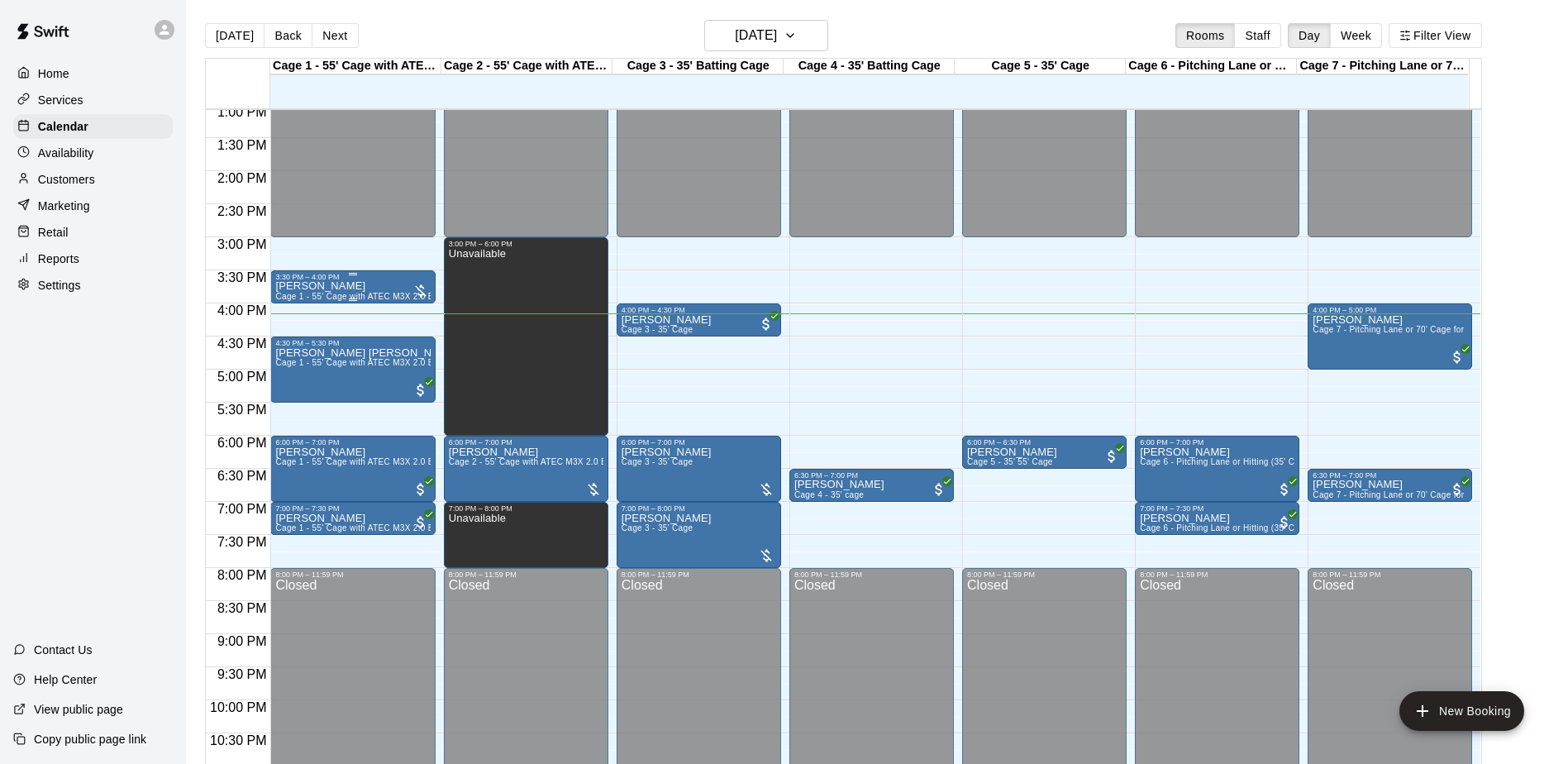
click at [339, 289] on div "[PERSON_NAME] Cage 1 - 55' Cage with ATEC M3X 2.0 Baseball Pitching Machine wit…" at bounding box center [352, 662] width 155 height 764
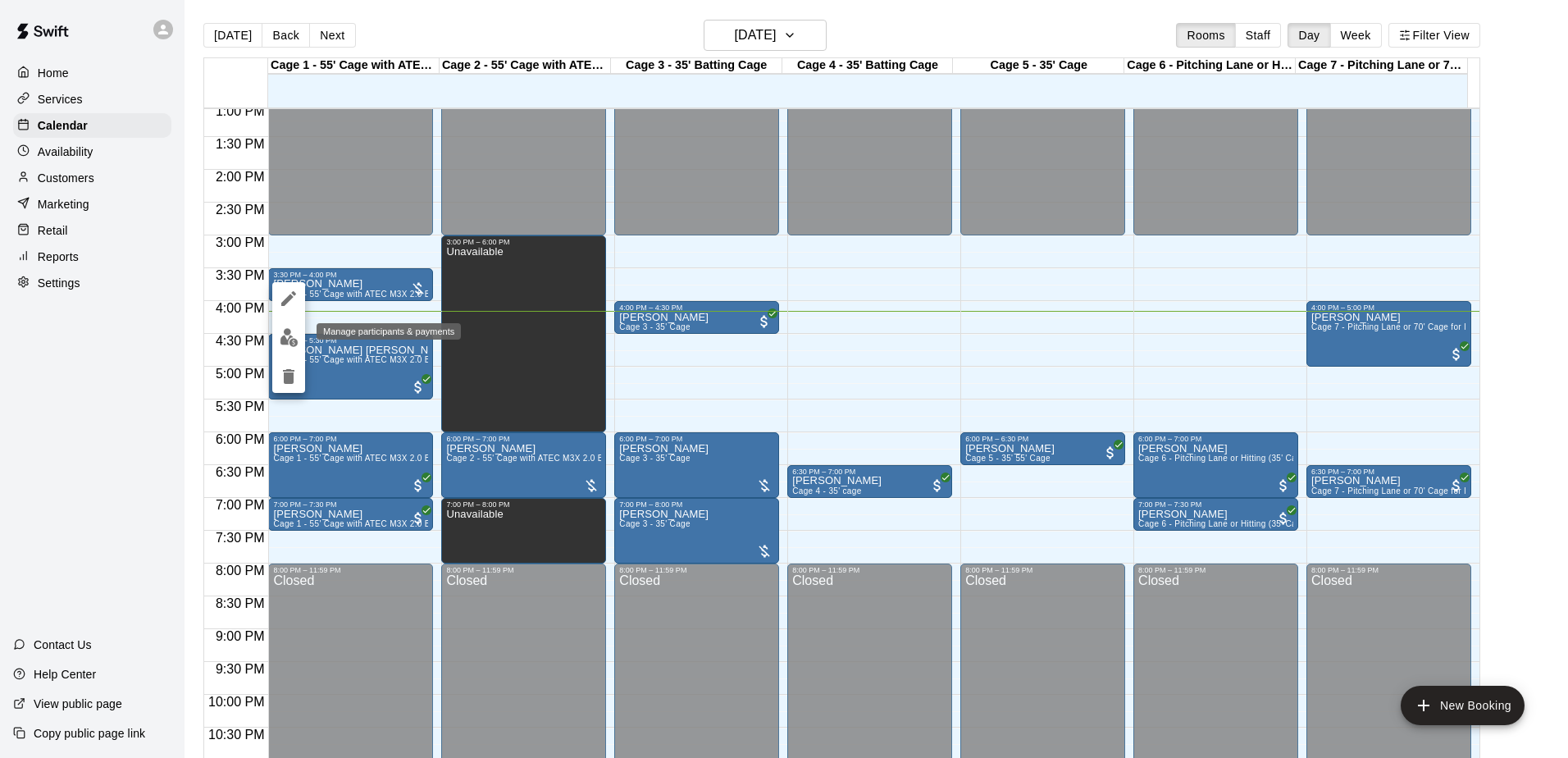
click at [290, 333] on img "edit" at bounding box center [289, 338] width 19 height 19
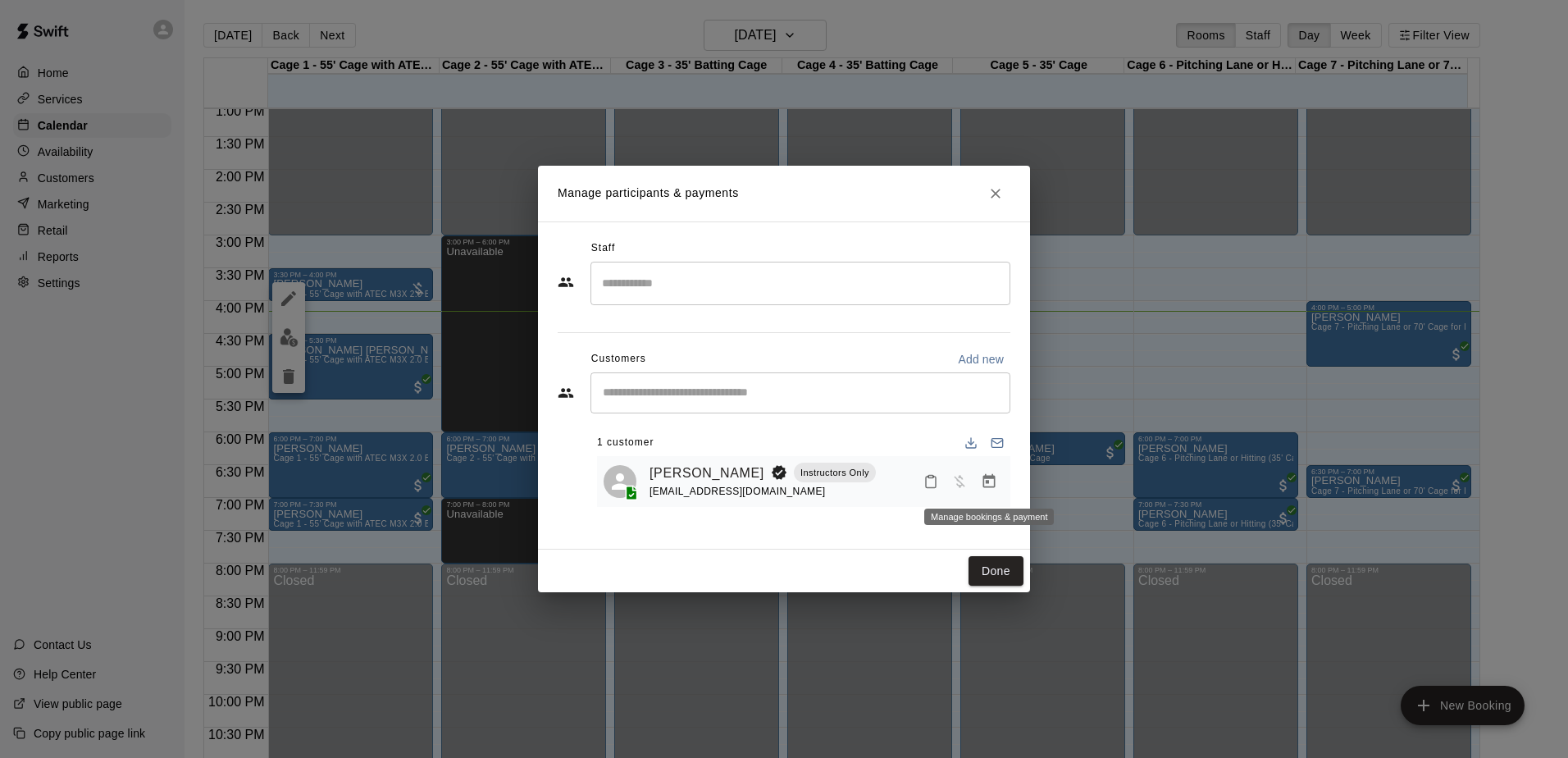
click at [982, 482] on icon "Manage bookings & payment" at bounding box center [988, 481] width 16 height 16
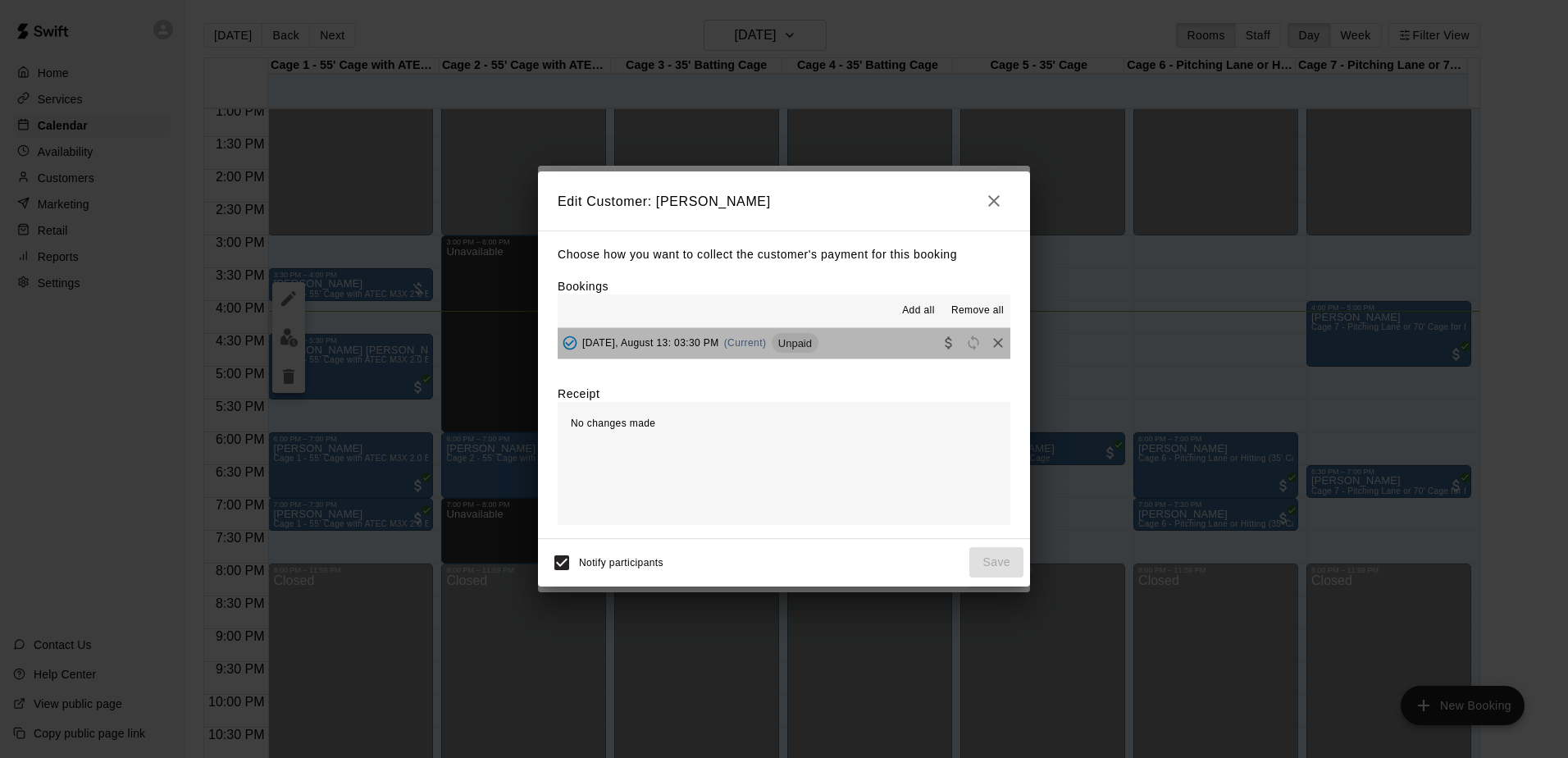
click at [906, 346] on button "[DATE], August 13: 03:30 PM (Current) Unpaid" at bounding box center [784, 344] width 452 height 31
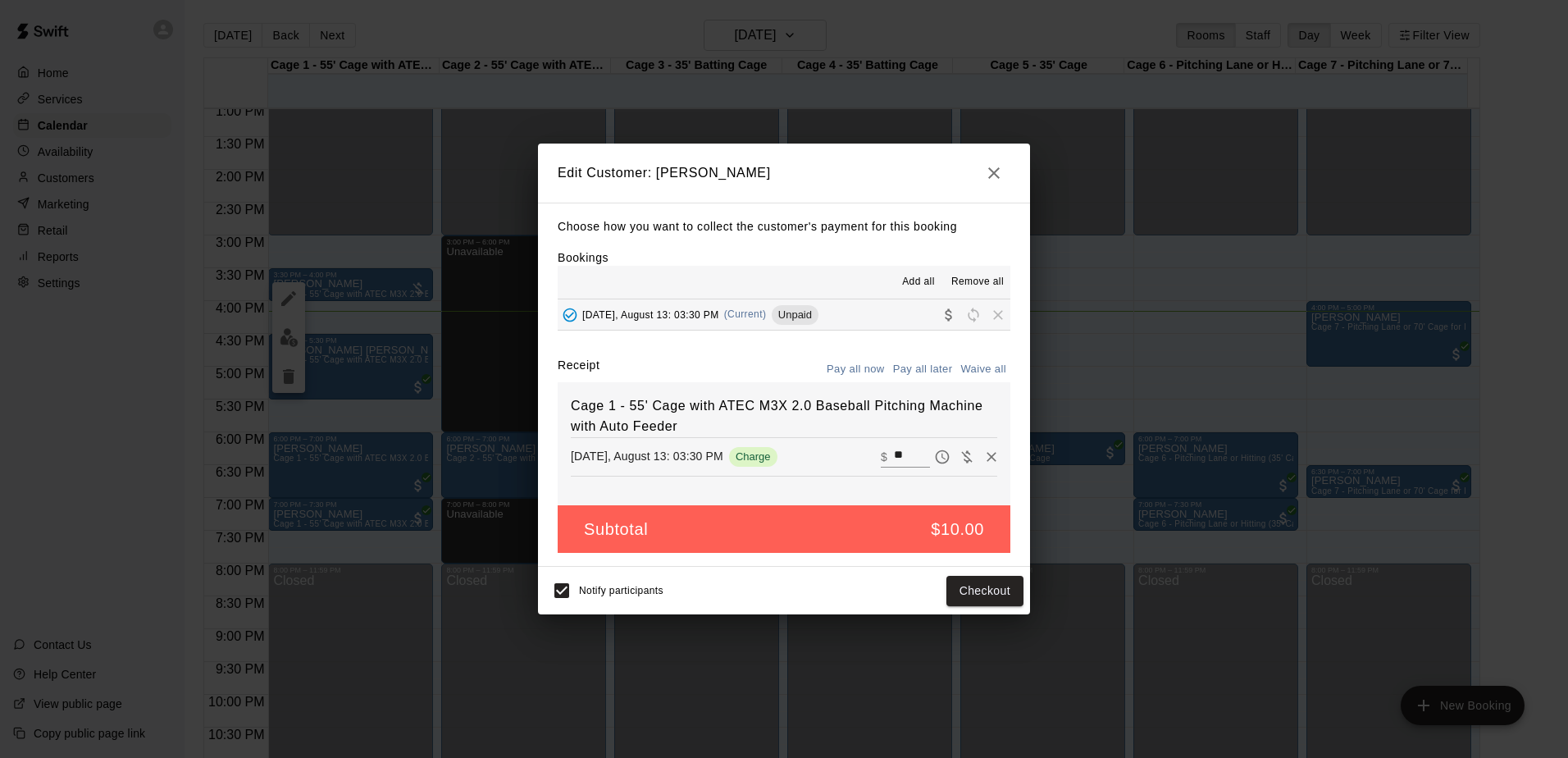
click at [972, 377] on button "Waive all" at bounding box center [983, 369] width 54 height 25
type input "*"
click at [976, 592] on button "Save" at bounding box center [996, 592] width 54 height 31
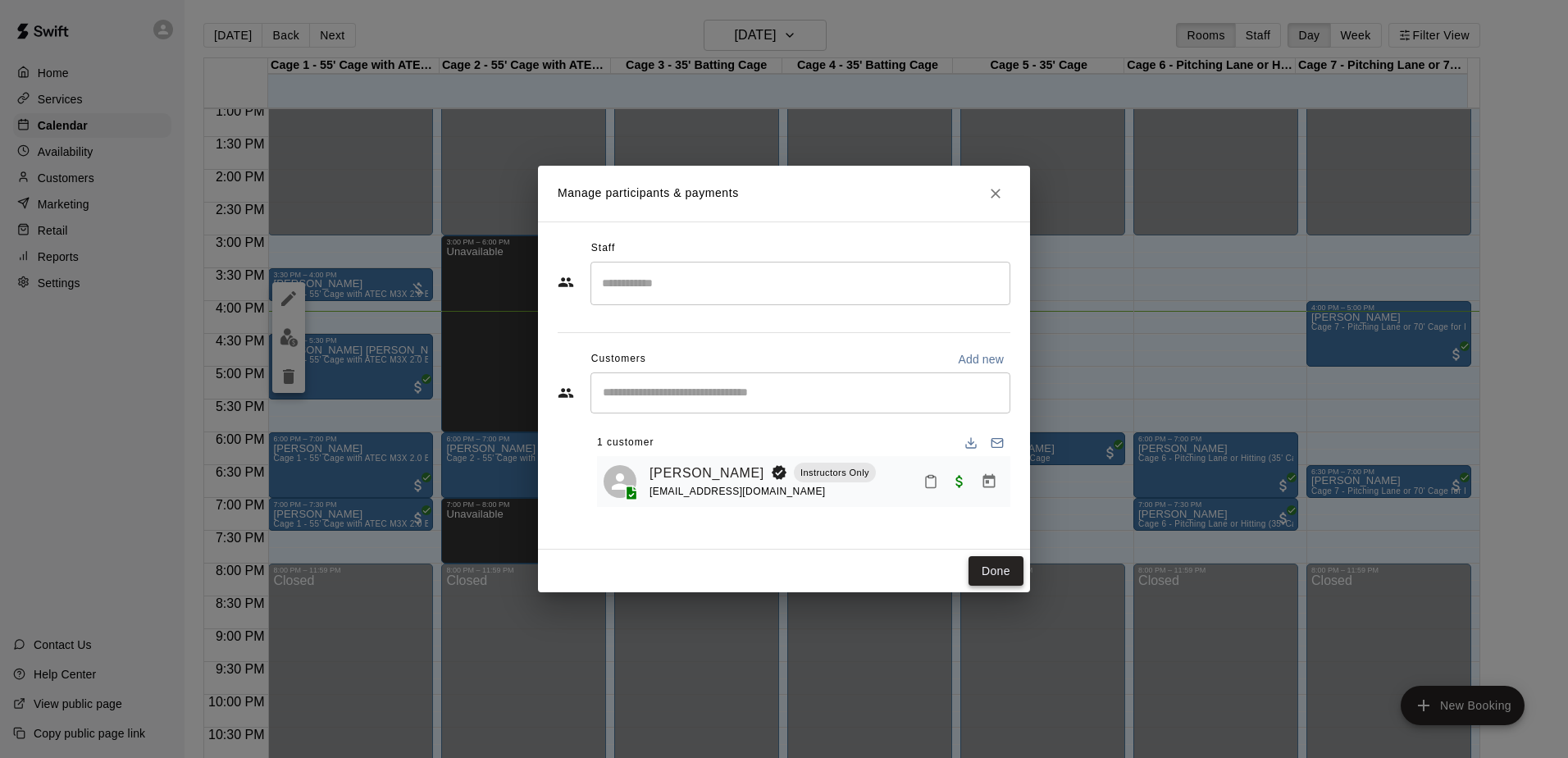
click at [993, 578] on button "Done" at bounding box center [996, 572] width 55 height 31
